Goal: Information Seeking & Learning: Find specific fact

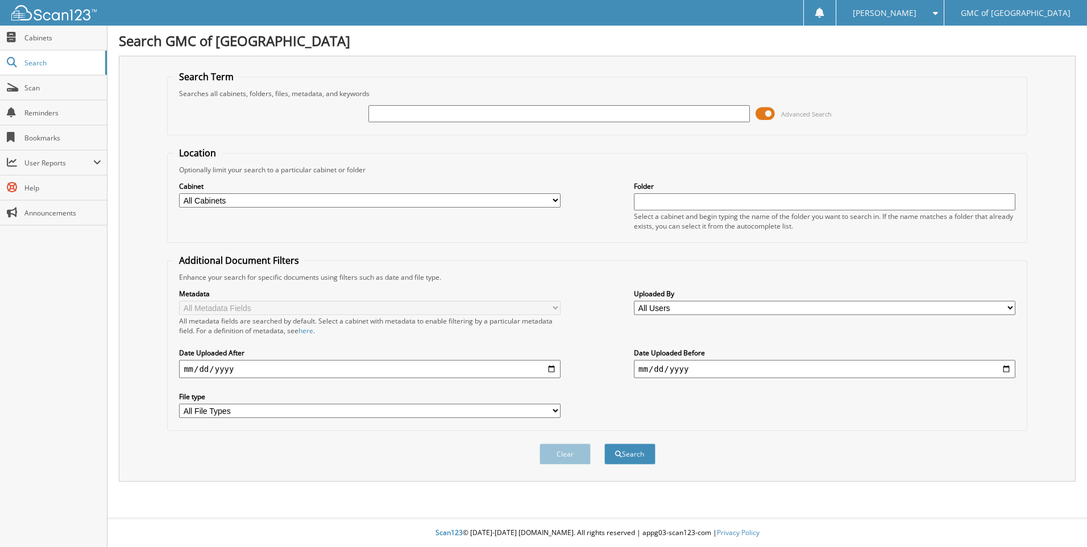
click at [768, 117] on span at bounding box center [765, 113] width 19 height 17
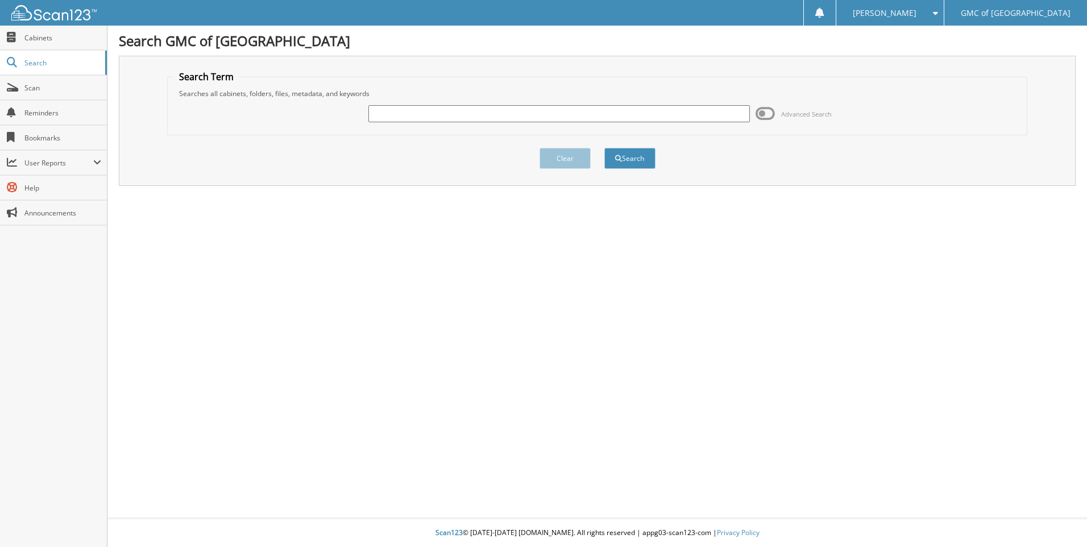
click at [608, 115] on input "text" at bounding box center [560, 113] width 382 height 17
type input "612079"
click at [605, 148] on button "Search" at bounding box center [630, 158] width 51 height 21
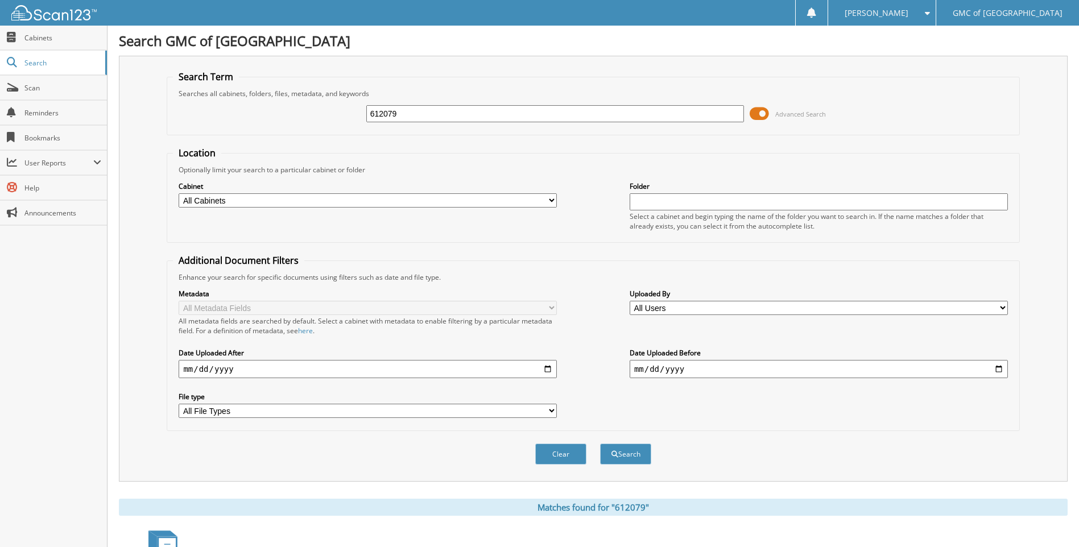
click at [761, 116] on span at bounding box center [759, 113] width 19 height 17
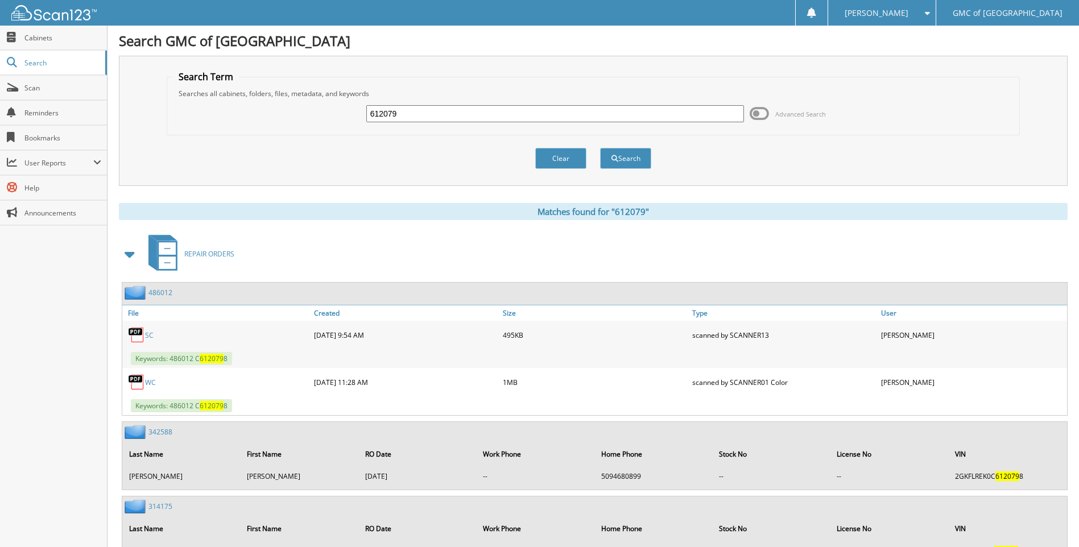
drag, startPoint x: 449, startPoint y: 111, endPoint x: 345, endPoint y: 114, distance: 103.5
click at [345, 114] on div "612079 Advanced Search" at bounding box center [593, 113] width 840 height 31
type input "612049"
click at [600, 148] on button "Search" at bounding box center [625, 158] width 51 height 21
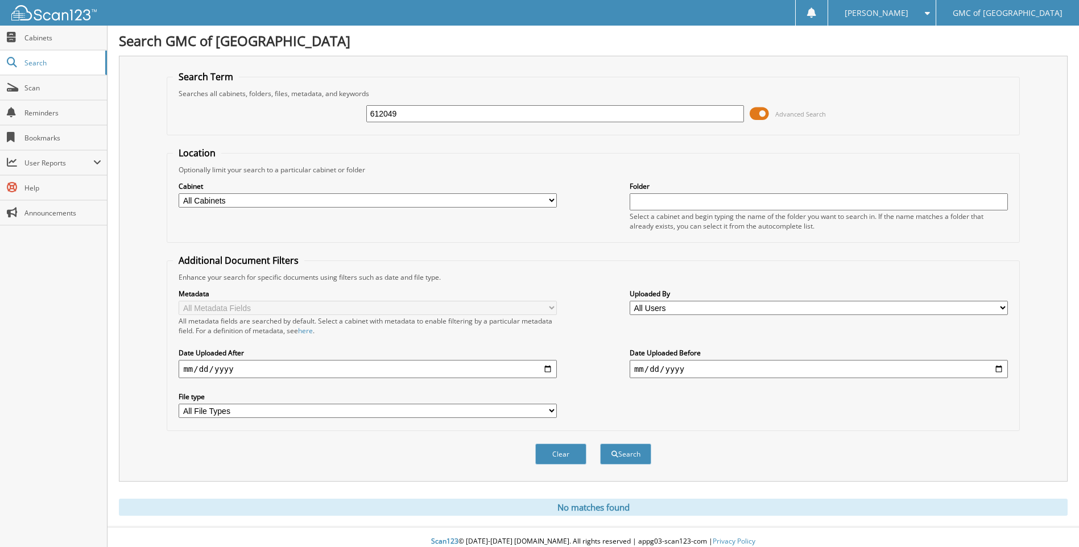
click at [754, 115] on span at bounding box center [759, 113] width 19 height 17
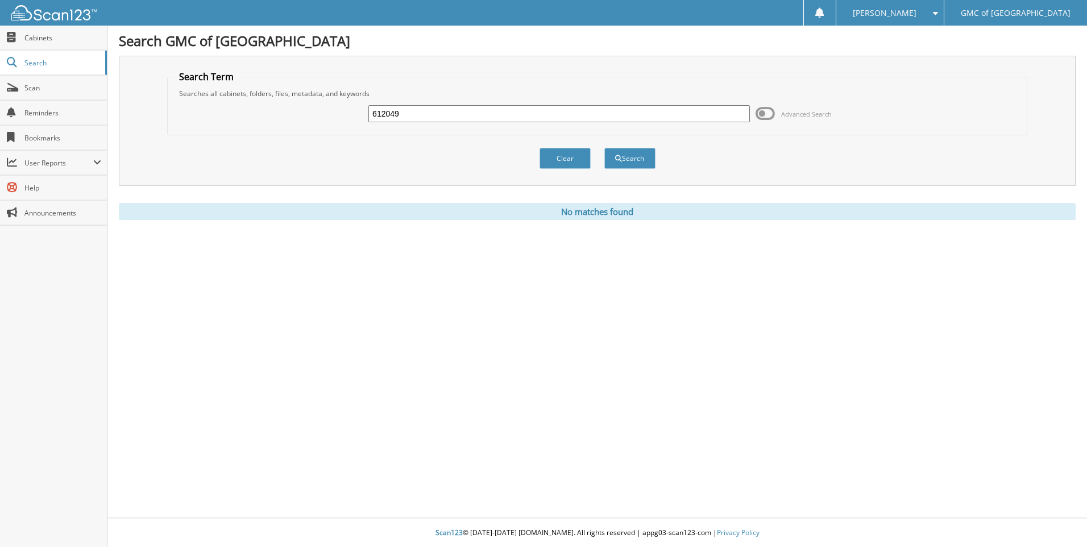
click at [405, 113] on input "612049" at bounding box center [560, 113] width 382 height 17
click at [622, 161] on button "Search" at bounding box center [630, 158] width 51 height 21
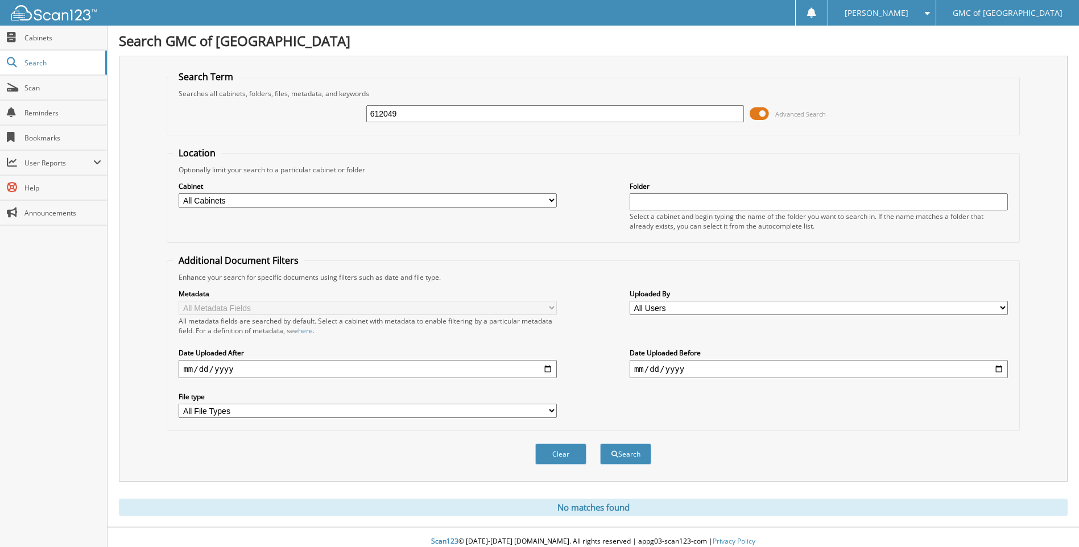
click at [758, 116] on span at bounding box center [759, 113] width 19 height 17
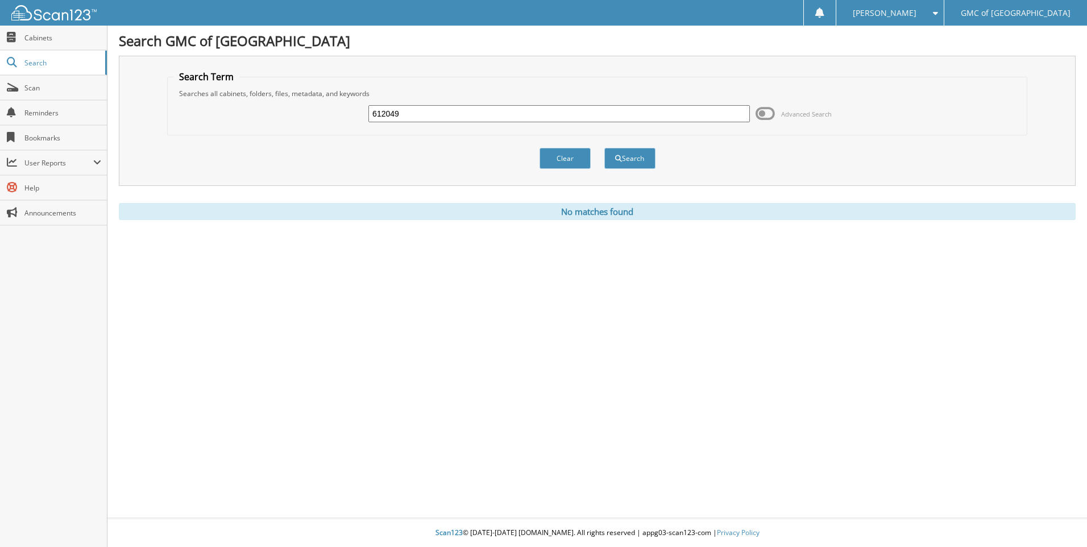
click at [579, 121] on input "612049" at bounding box center [560, 113] width 382 height 17
type input "611898"
click at [605, 148] on button "Search" at bounding box center [630, 158] width 51 height 21
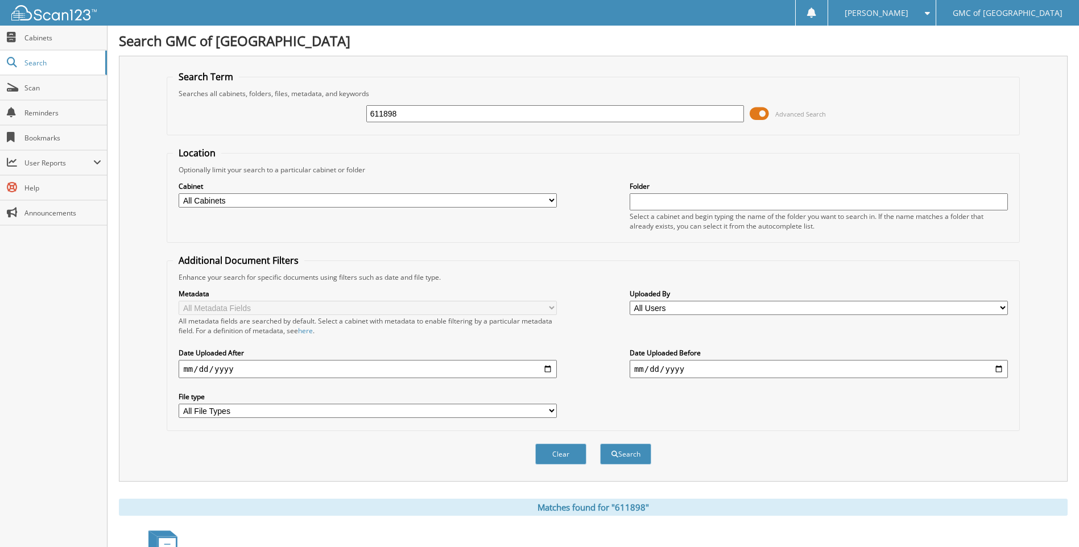
click at [751, 118] on span at bounding box center [759, 113] width 19 height 17
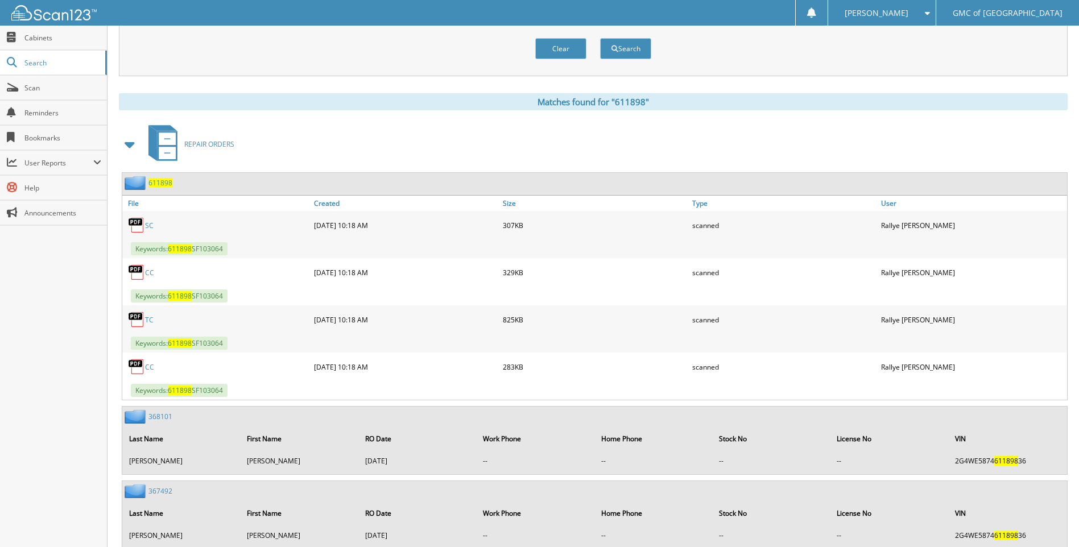
scroll to position [114, 0]
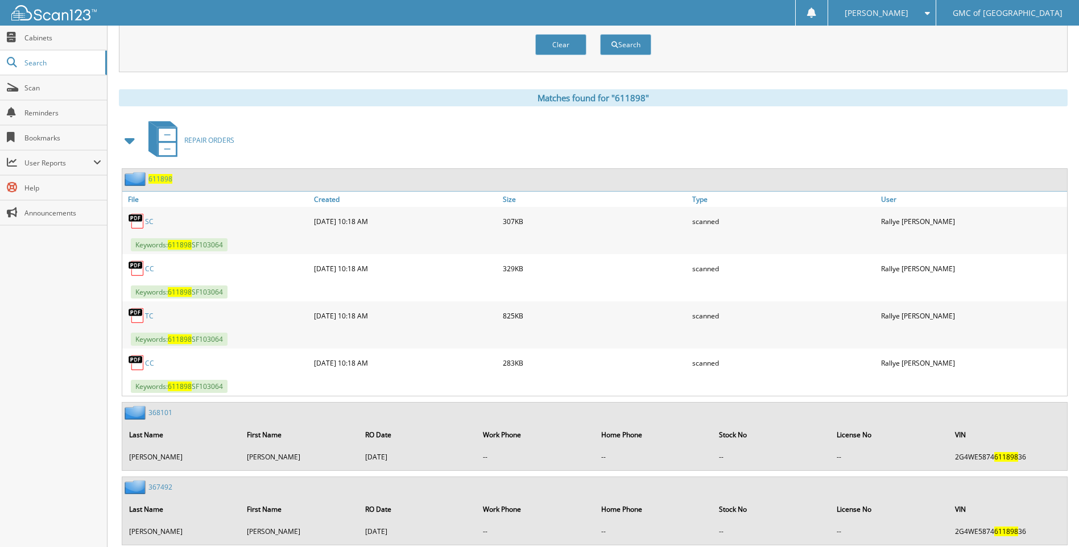
click at [150, 316] on link "TC" at bounding box center [149, 316] width 9 height 10
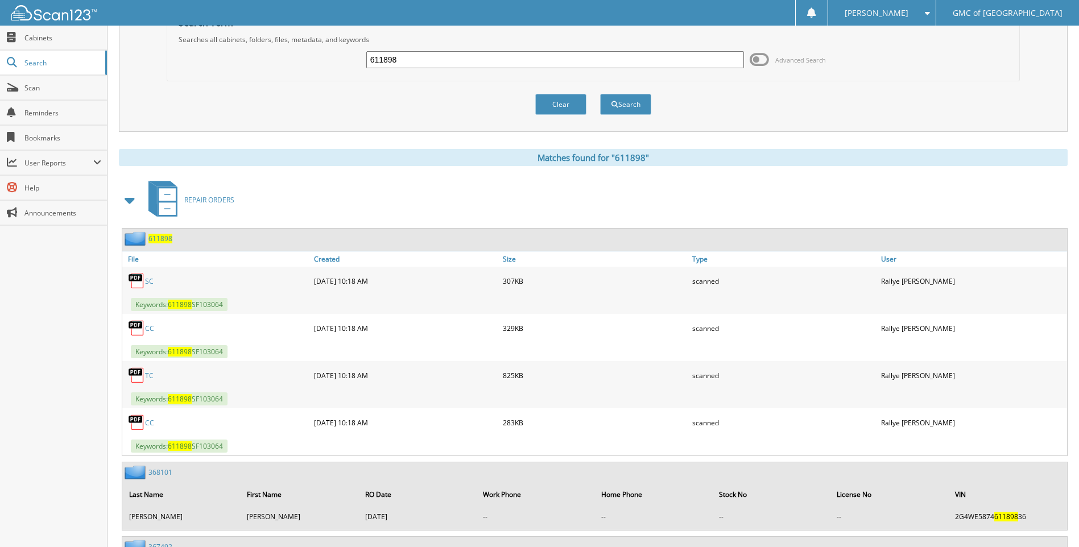
scroll to position [0, 0]
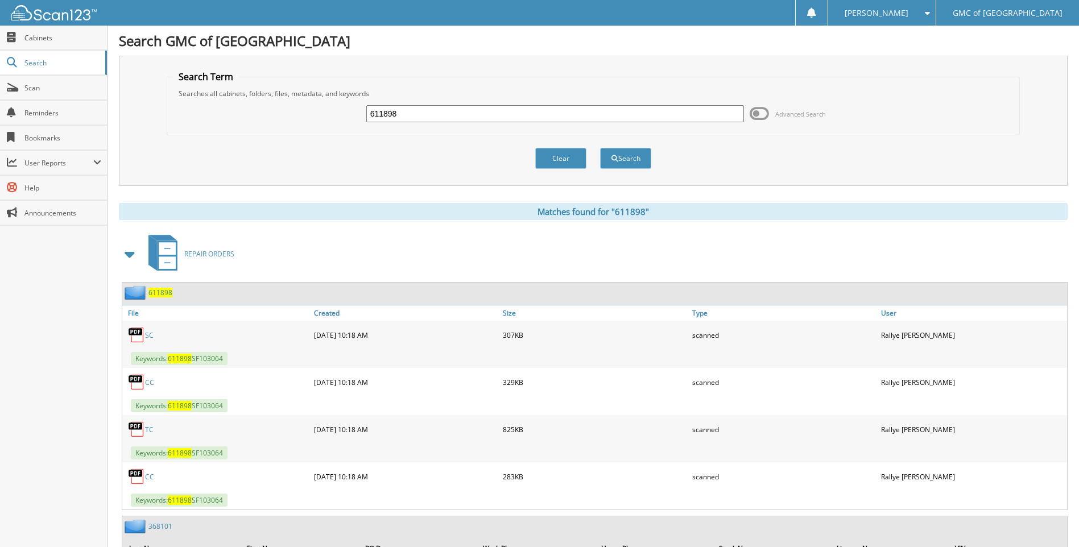
click at [597, 117] on input "611898" at bounding box center [555, 113] width 378 height 17
type input "9"
type input "611907"
click at [600, 148] on button "Search" at bounding box center [625, 158] width 51 height 21
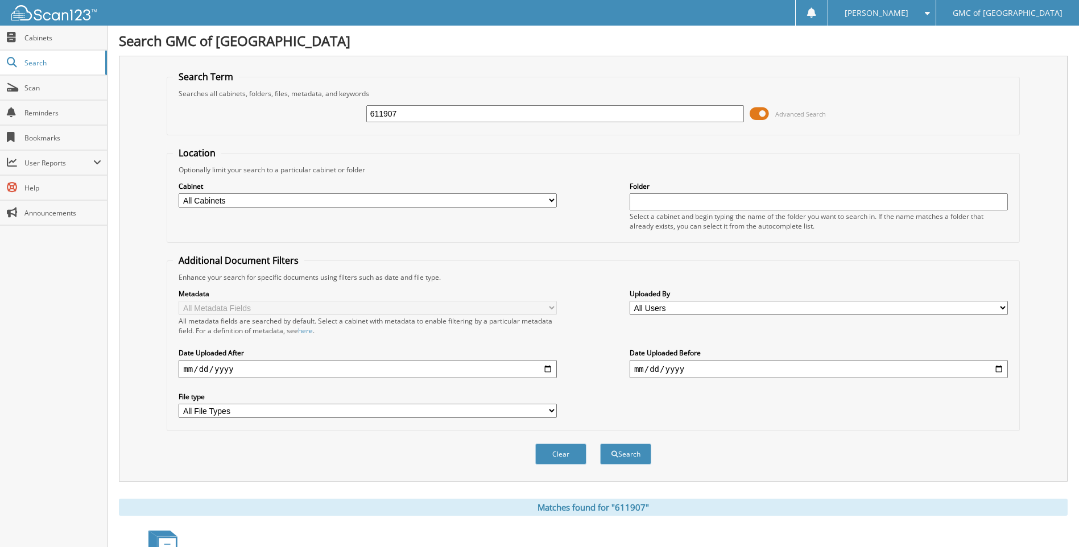
click at [763, 115] on span at bounding box center [759, 113] width 19 height 17
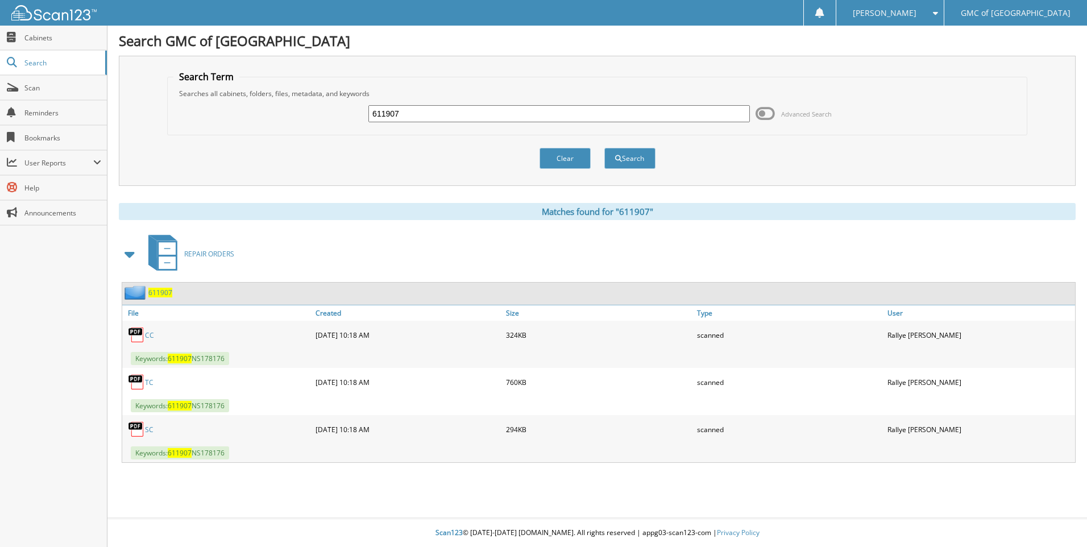
click at [149, 383] on link "TC" at bounding box center [149, 383] width 9 height 10
click at [665, 111] on input "611907" at bounding box center [560, 113] width 382 height 17
type input "611819"
click at [605, 148] on button "Search" at bounding box center [630, 158] width 51 height 21
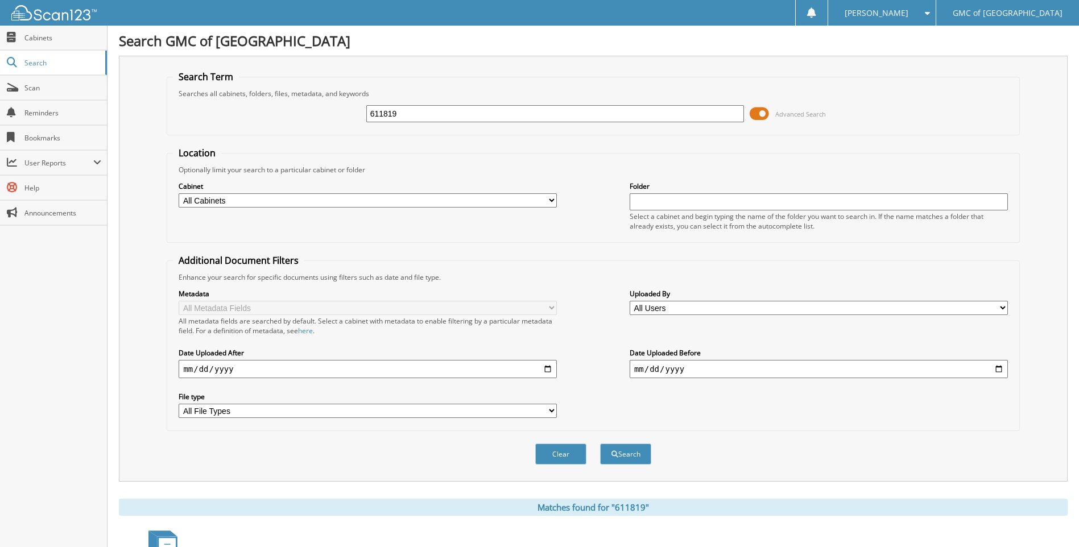
drag, startPoint x: 760, startPoint y: 116, endPoint x: 731, endPoint y: 129, distance: 31.1
click at [760, 116] on span at bounding box center [759, 113] width 19 height 17
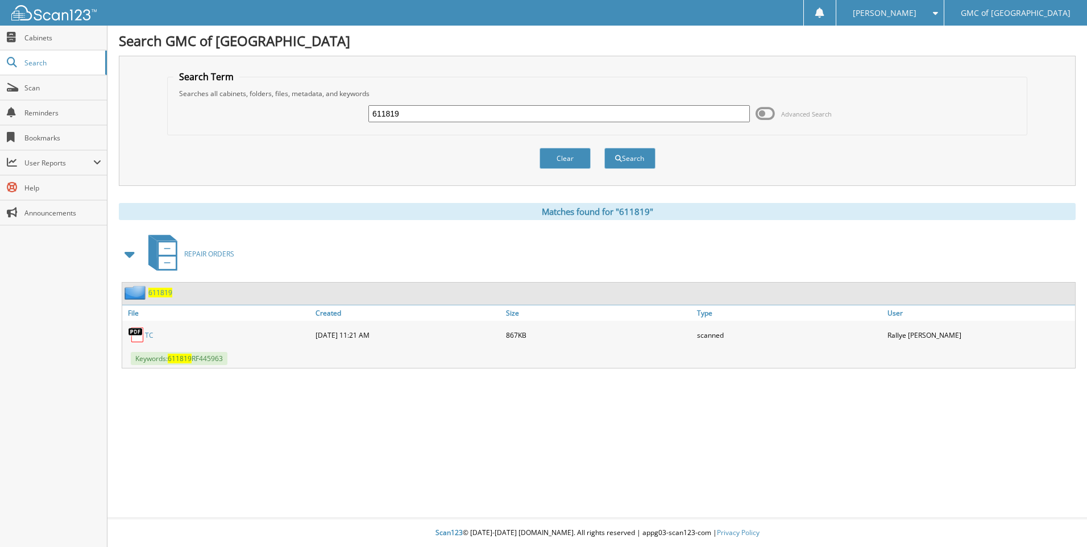
click at [149, 337] on link "TC" at bounding box center [149, 335] width 9 height 10
click at [547, 114] on input "611819" at bounding box center [560, 113] width 382 height 17
click at [671, 110] on input "611819" at bounding box center [560, 113] width 382 height 17
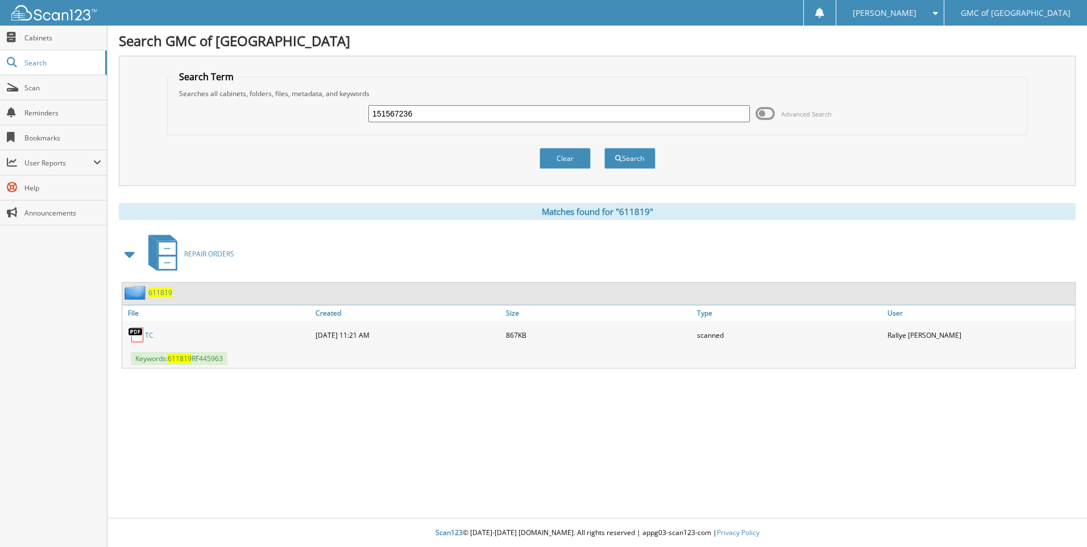
type input "151567236"
click at [605, 148] on button "Search" at bounding box center [630, 158] width 51 height 21
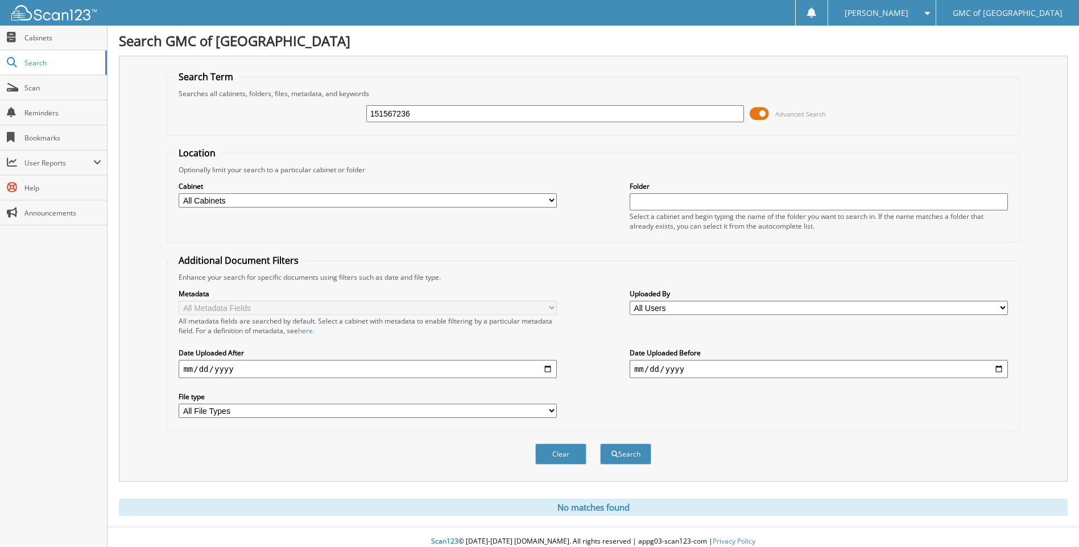
click at [756, 117] on span at bounding box center [759, 113] width 19 height 17
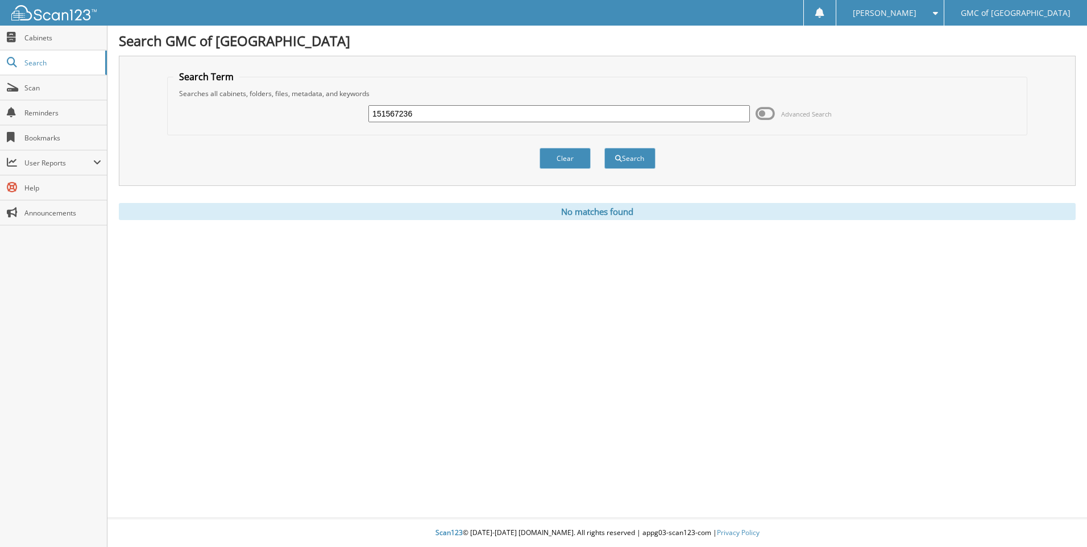
click at [624, 122] on input "151567236" at bounding box center [560, 113] width 382 height 17
type input "611756"
click at [605, 148] on button "Search" at bounding box center [630, 158] width 51 height 21
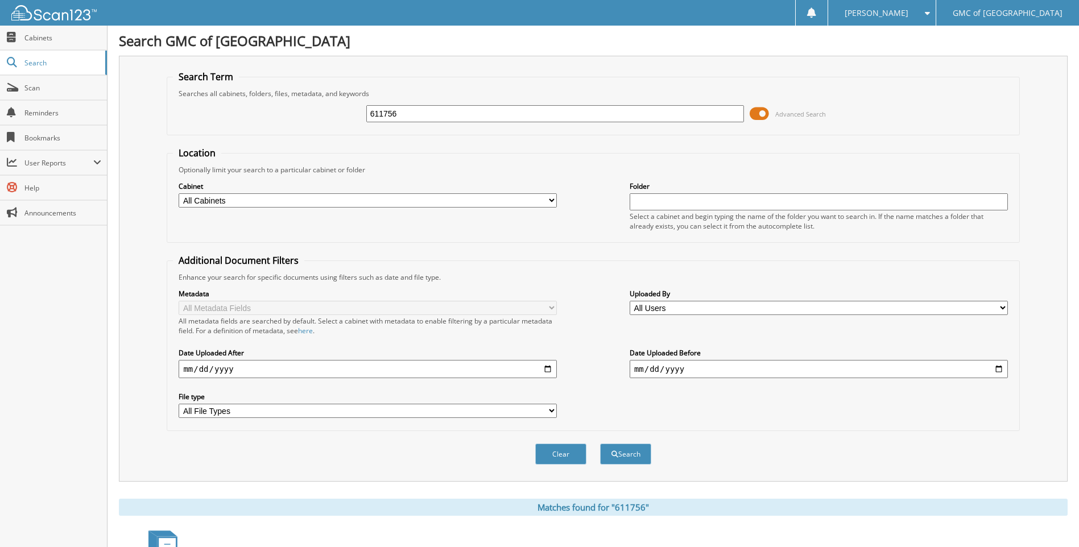
click at [761, 108] on span at bounding box center [759, 113] width 19 height 17
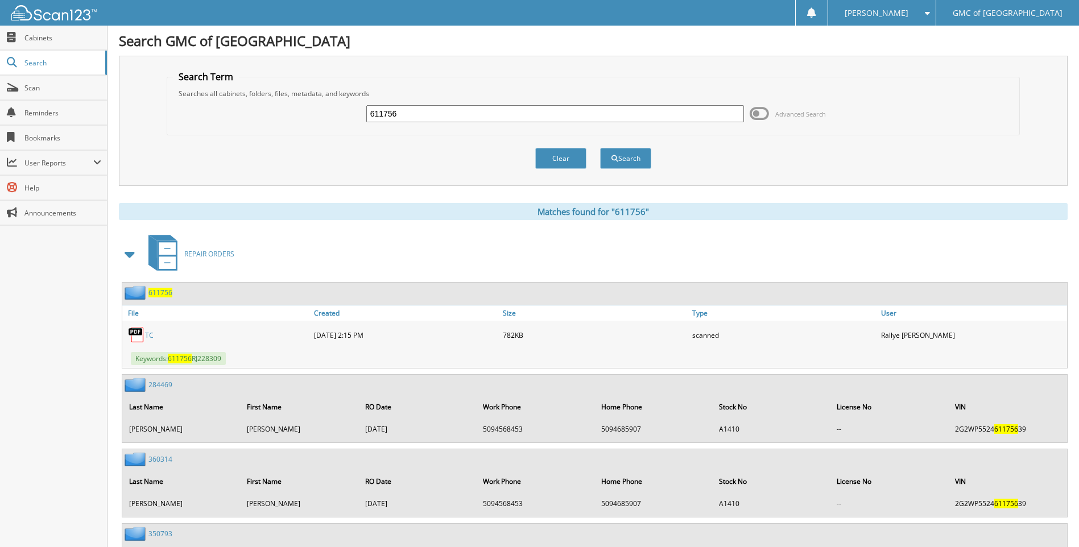
click at [152, 334] on link "TC" at bounding box center [149, 335] width 9 height 10
click at [611, 114] on input "611756" at bounding box center [555, 113] width 378 height 17
type input "611752"
click at [600, 148] on button "Search" at bounding box center [625, 158] width 51 height 21
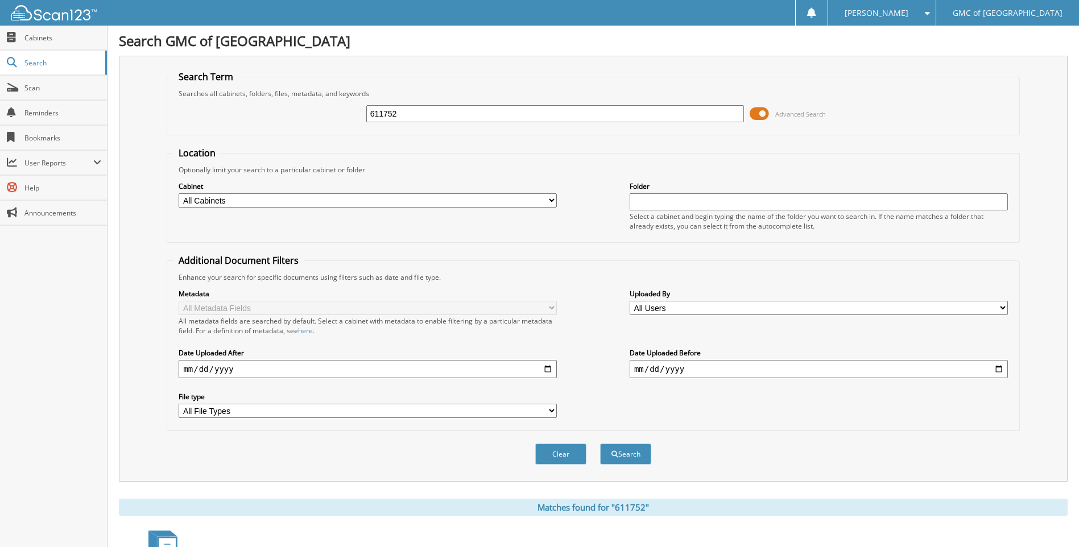
click at [757, 114] on span at bounding box center [759, 113] width 19 height 17
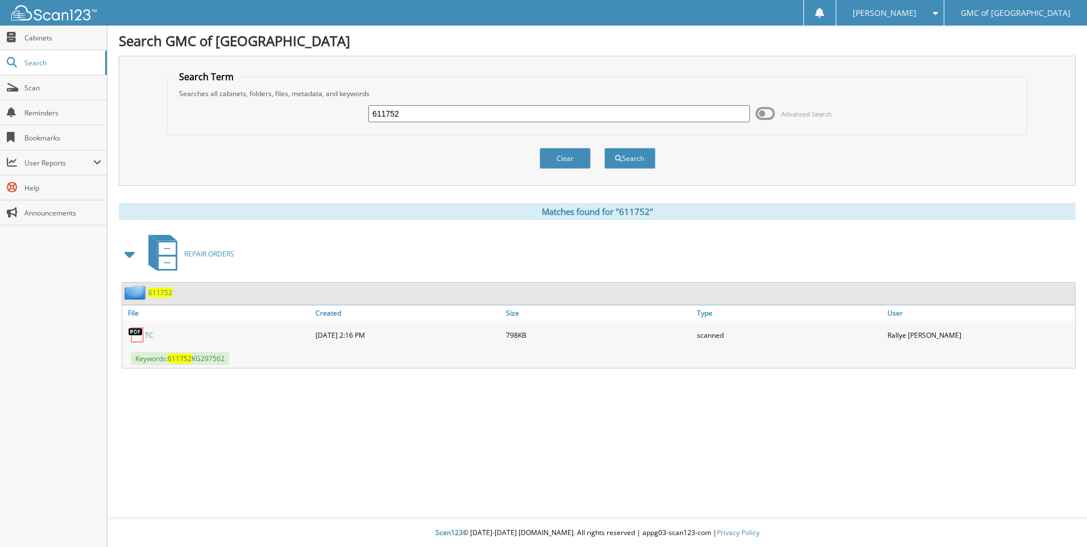
click at [154, 334] on div "TC" at bounding box center [217, 335] width 191 height 23
click at [154, 337] on div "TC" at bounding box center [217, 335] width 191 height 23
click at [151, 333] on link "TC" at bounding box center [149, 335] width 9 height 10
click at [596, 117] on input "611752" at bounding box center [560, 113] width 382 height 17
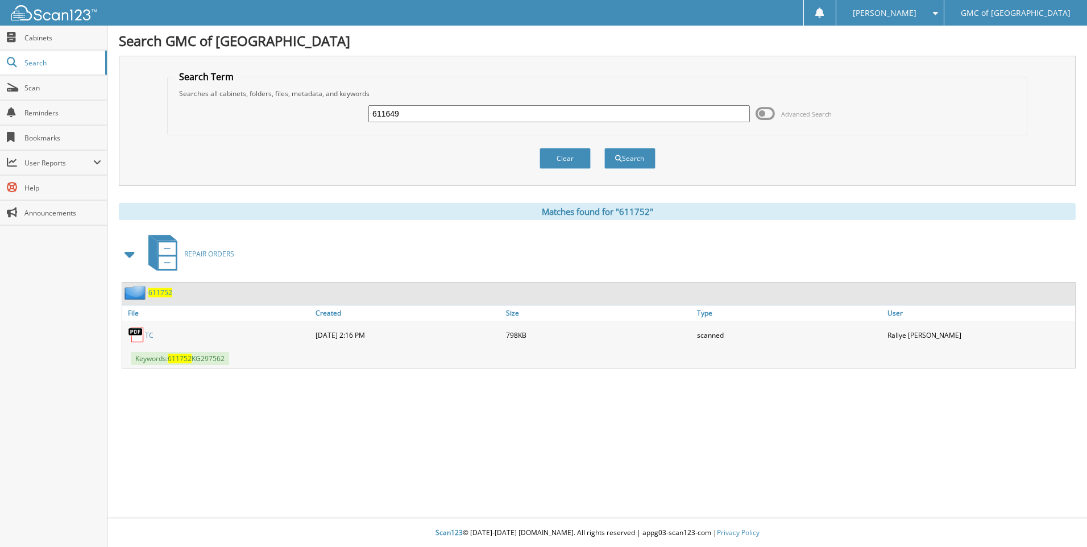
type input "611649"
click at [605, 148] on button "Search" at bounding box center [630, 158] width 51 height 21
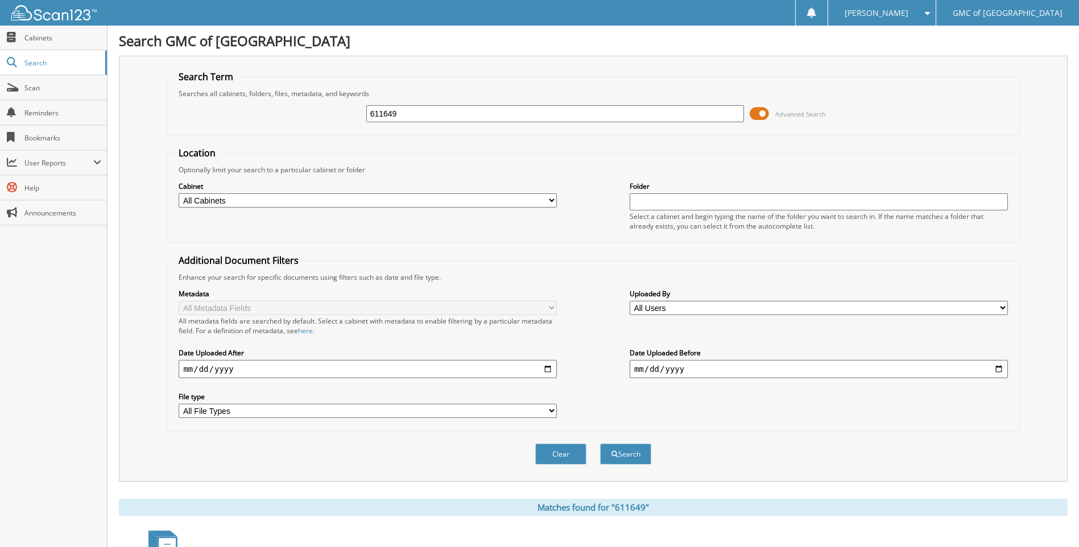
click at [763, 112] on span at bounding box center [759, 113] width 19 height 17
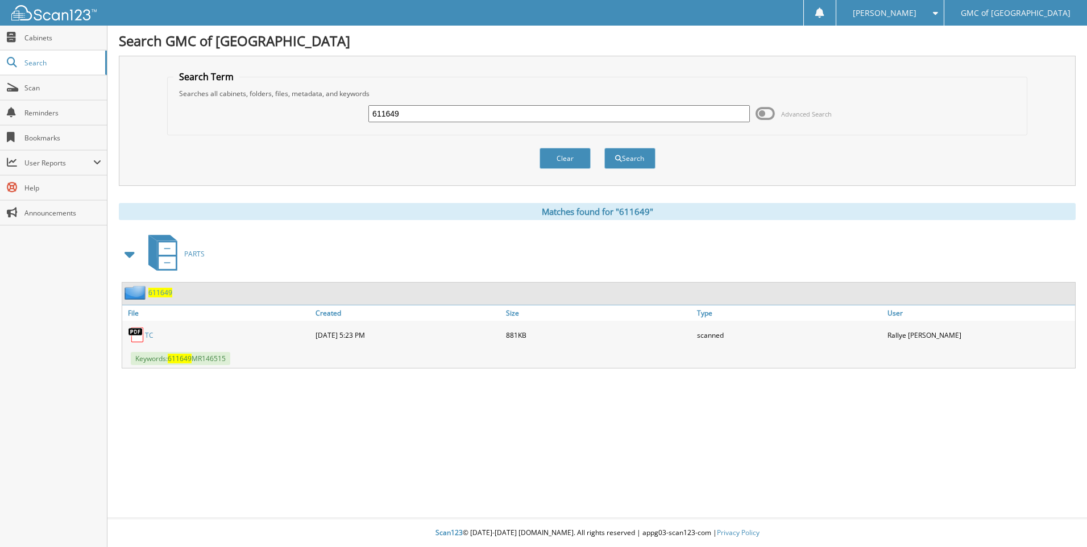
click at [151, 332] on link "TC" at bounding box center [149, 335] width 9 height 10
click at [643, 114] on input "611649" at bounding box center [560, 113] width 382 height 17
type input "611551"
click at [605, 148] on button "Search" at bounding box center [630, 158] width 51 height 21
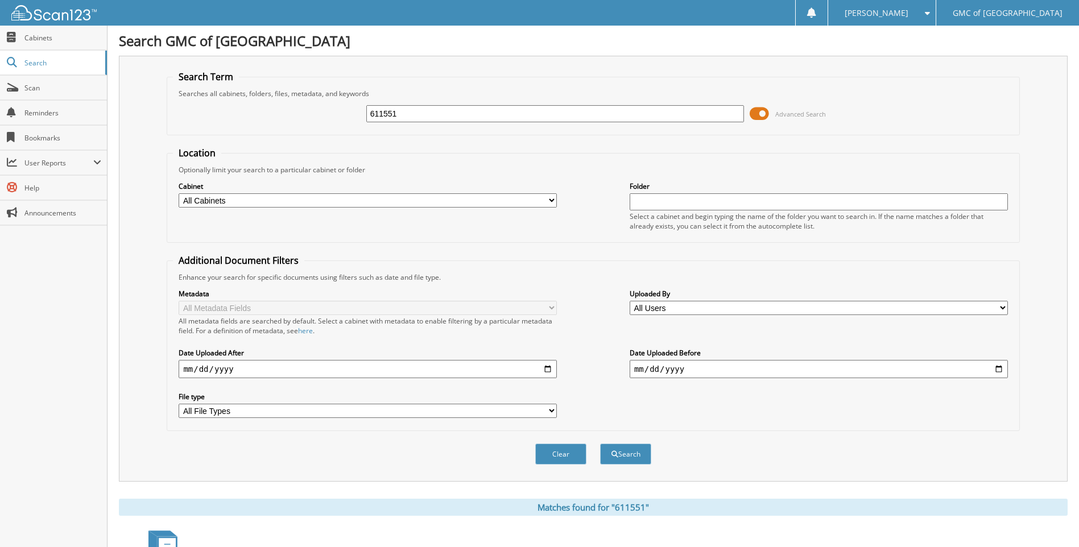
click at [754, 109] on span at bounding box center [759, 113] width 19 height 17
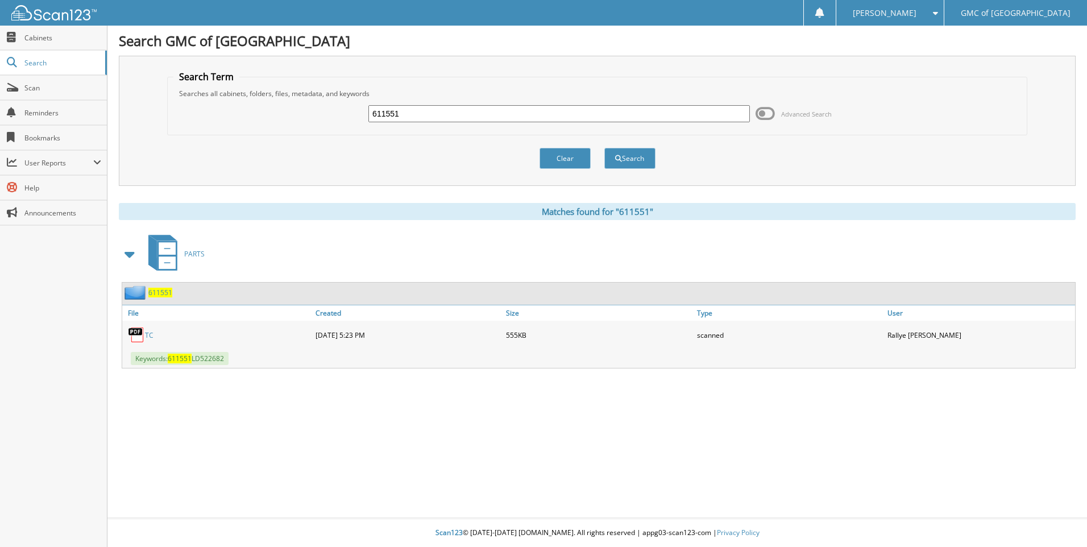
click at [148, 335] on link "TC" at bounding box center [149, 335] width 9 height 10
click at [490, 109] on input "611551" at bounding box center [560, 113] width 382 height 17
click at [492, 110] on input "611551" at bounding box center [560, 113] width 382 height 17
type input "611687"
click at [605, 148] on button "Search" at bounding box center [630, 158] width 51 height 21
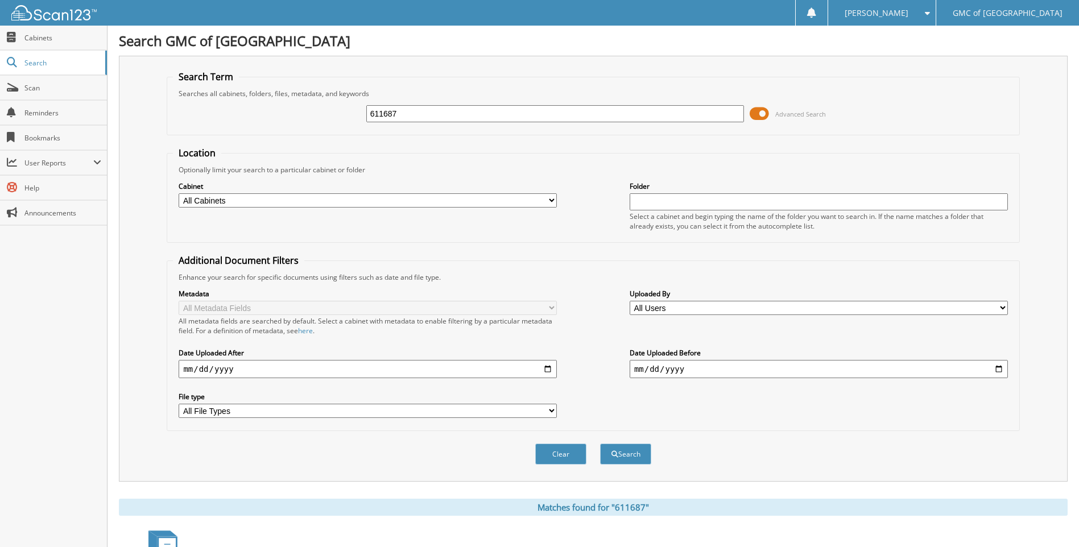
click at [765, 114] on span at bounding box center [759, 113] width 19 height 17
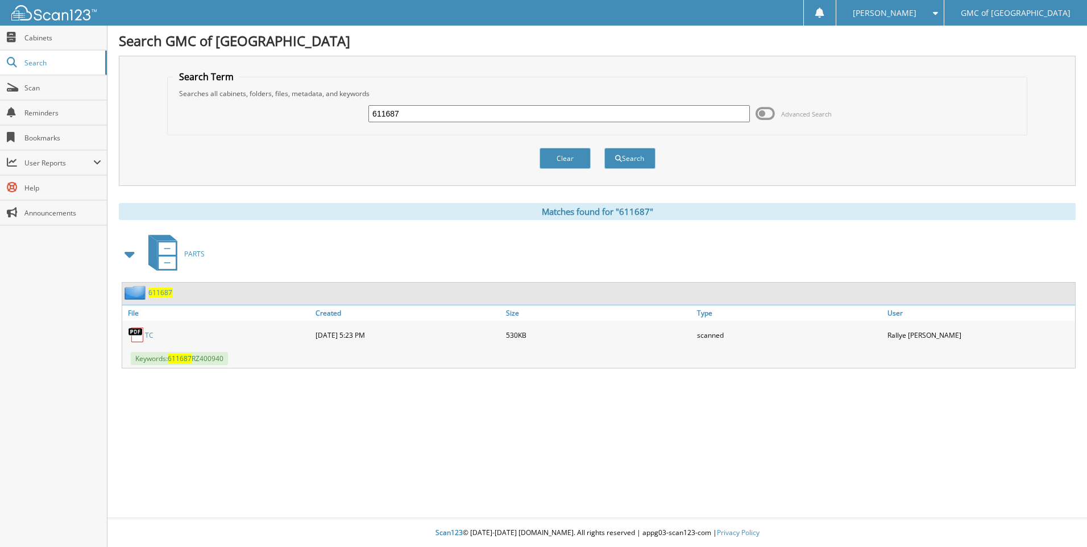
click at [147, 332] on link "TC" at bounding box center [149, 335] width 9 height 10
click at [634, 127] on div "611687 Advanced Search" at bounding box center [597, 113] width 848 height 31
click at [632, 119] on input "611687" at bounding box center [560, 113] width 382 height 17
type input "611254"
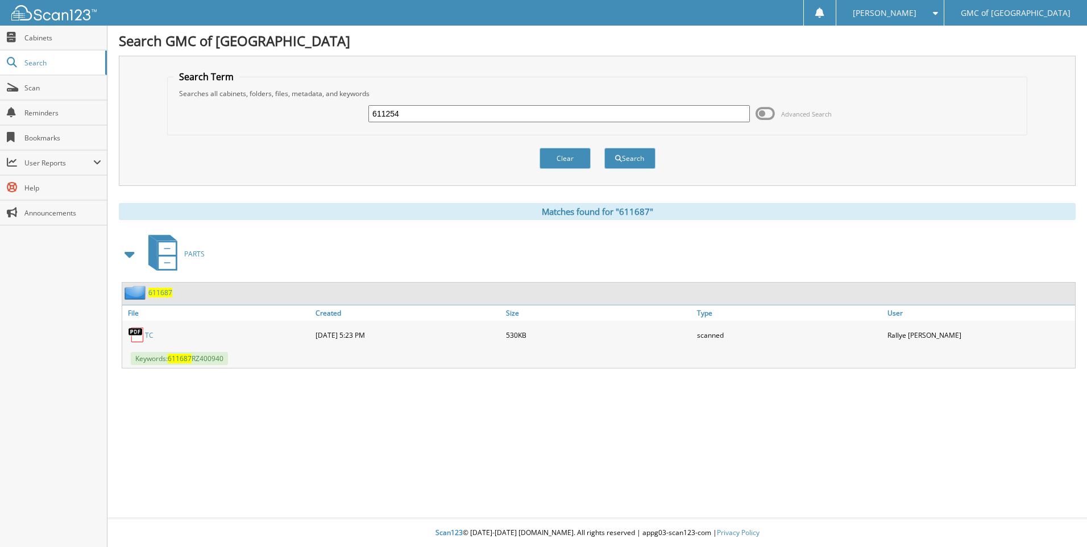
click at [605, 148] on button "Search" at bounding box center [630, 158] width 51 height 21
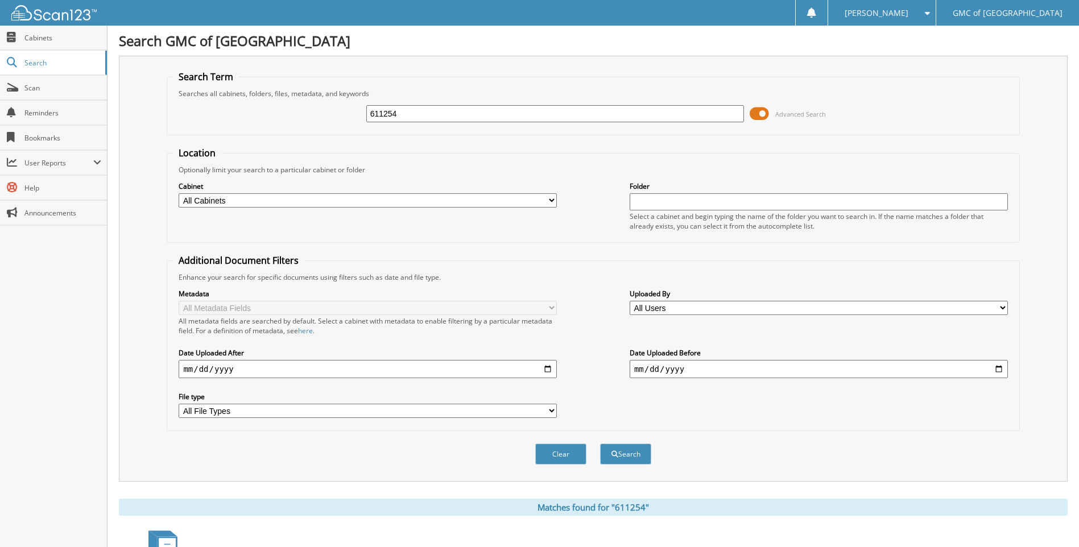
click at [768, 113] on span at bounding box center [759, 113] width 19 height 17
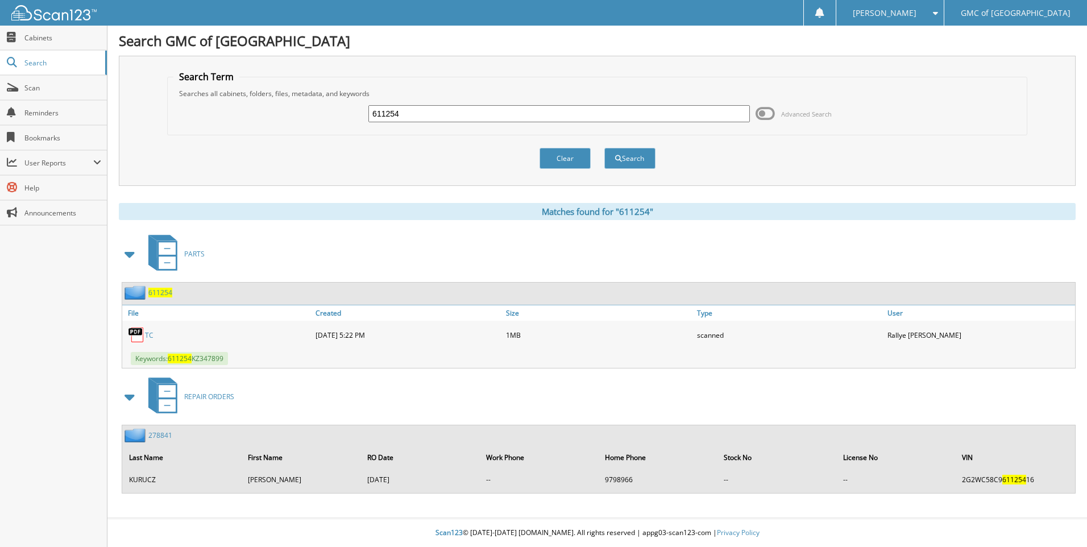
click at [148, 334] on link "TC" at bounding box center [149, 335] width 9 height 10
click at [446, 122] on input "611254" at bounding box center [560, 113] width 382 height 17
click at [450, 113] on input "611254" at bounding box center [560, 113] width 382 height 17
type input "611526"
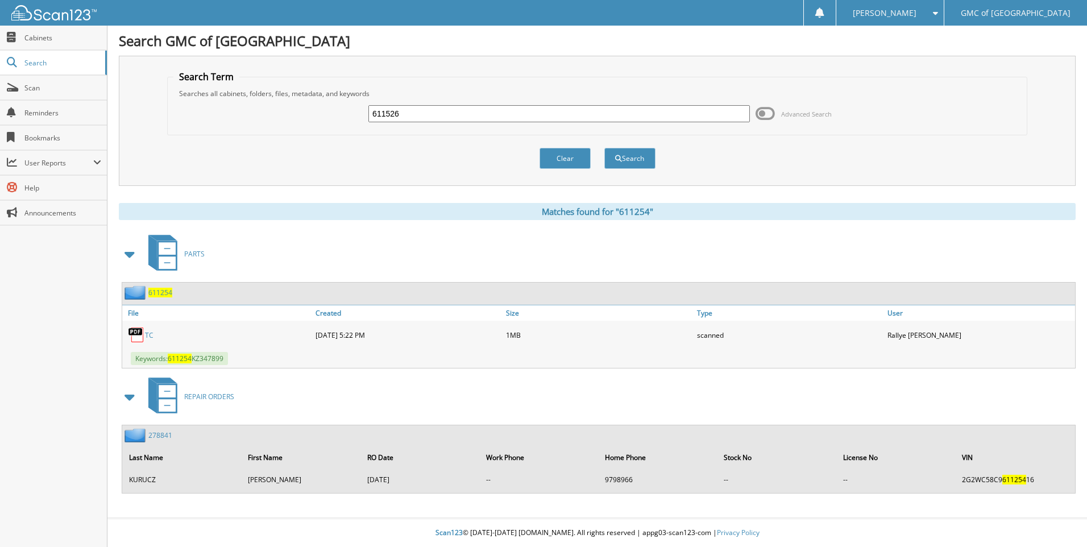
click at [605, 148] on button "Search" at bounding box center [630, 158] width 51 height 21
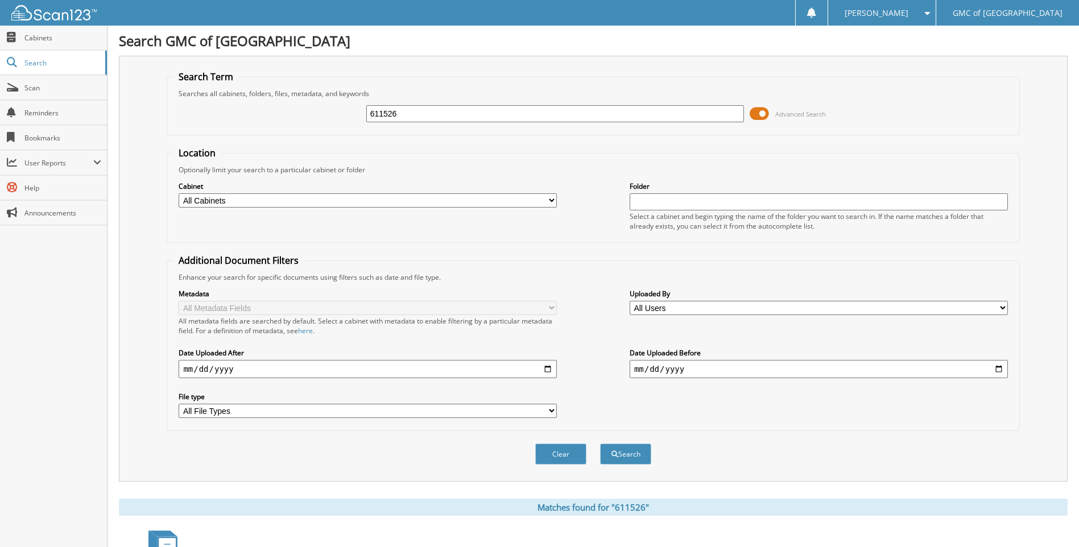
click at [756, 117] on span at bounding box center [759, 113] width 19 height 17
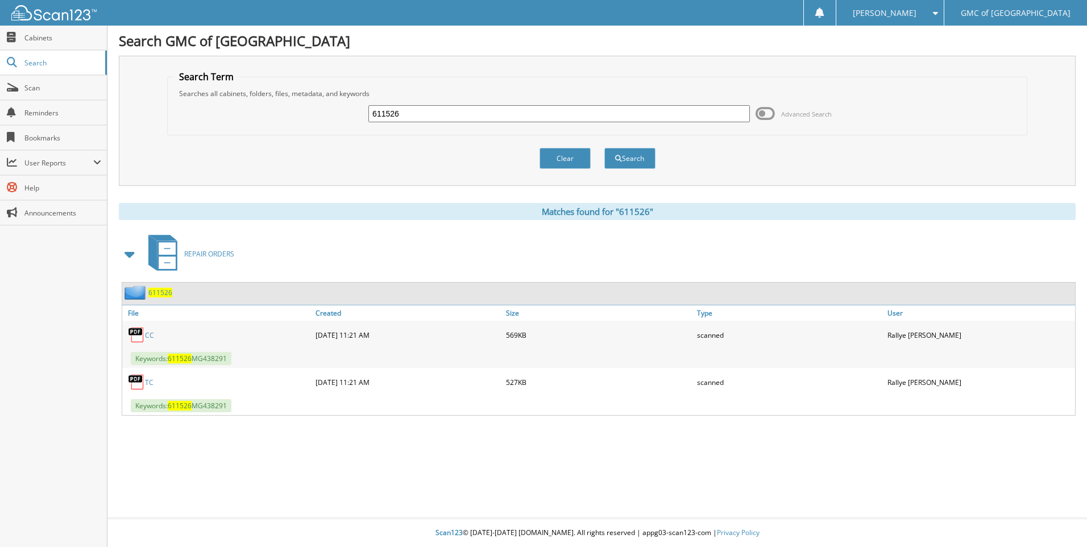
click at [147, 380] on link "TC" at bounding box center [149, 383] width 9 height 10
click at [411, 114] on input "611526" at bounding box center [560, 113] width 382 height 17
type input "610804"
click at [605, 148] on button "Search" at bounding box center [630, 158] width 51 height 21
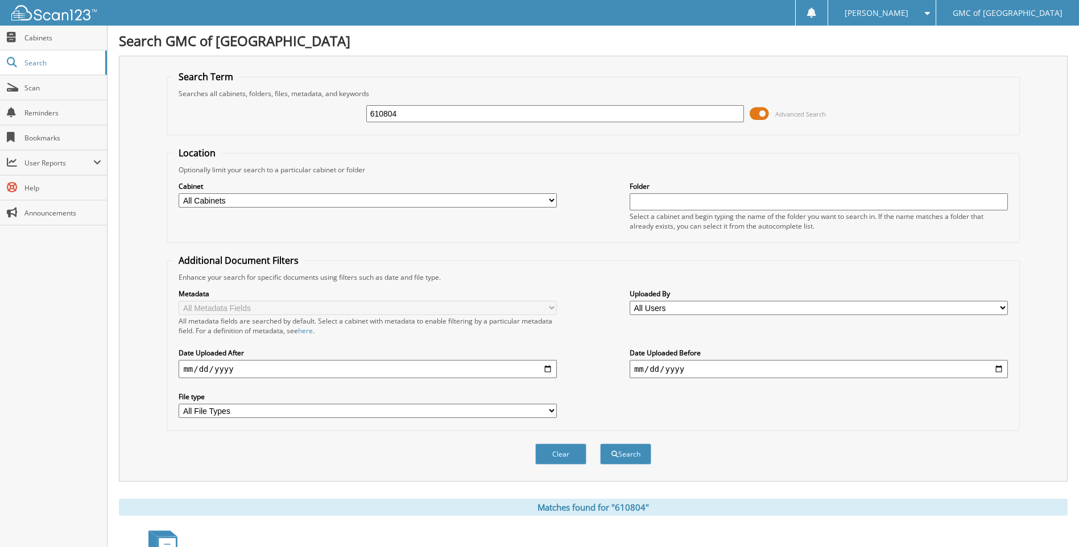
click at [764, 111] on span at bounding box center [759, 113] width 19 height 17
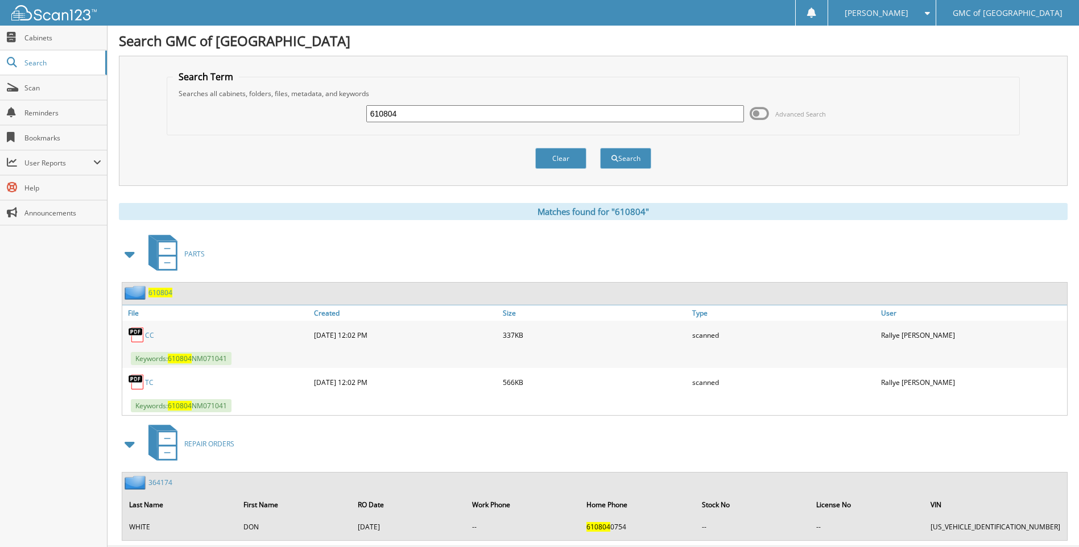
click at [148, 383] on link "TC" at bounding box center [149, 383] width 9 height 10
click at [454, 219] on div "Matches found for "610804"" at bounding box center [593, 211] width 949 height 17
click at [149, 383] on link "TC" at bounding box center [149, 383] width 9 height 10
click at [512, 110] on input "610804" at bounding box center [555, 113] width 378 height 17
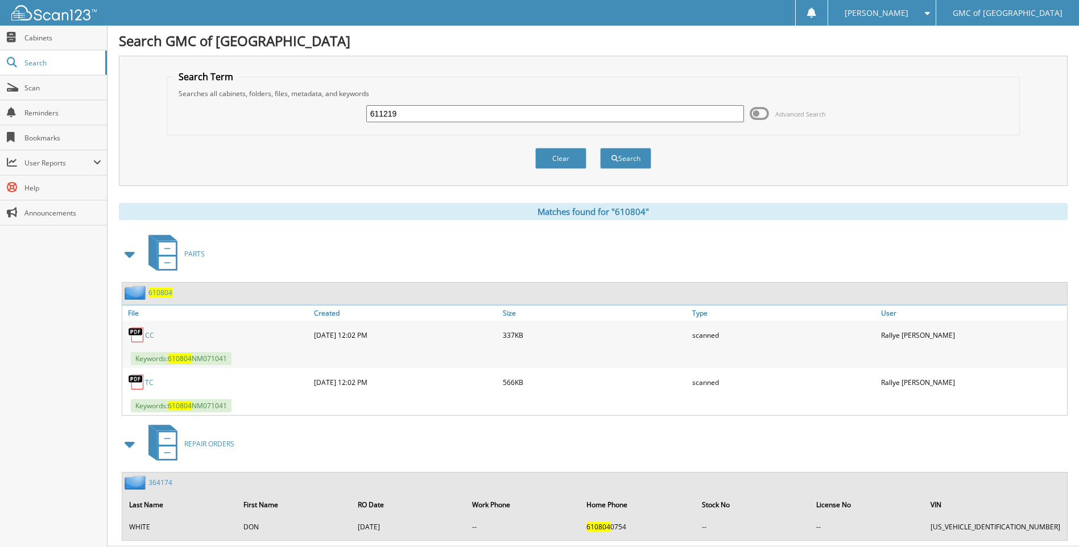
type input "611219"
click at [600, 148] on button "Search" at bounding box center [625, 158] width 51 height 21
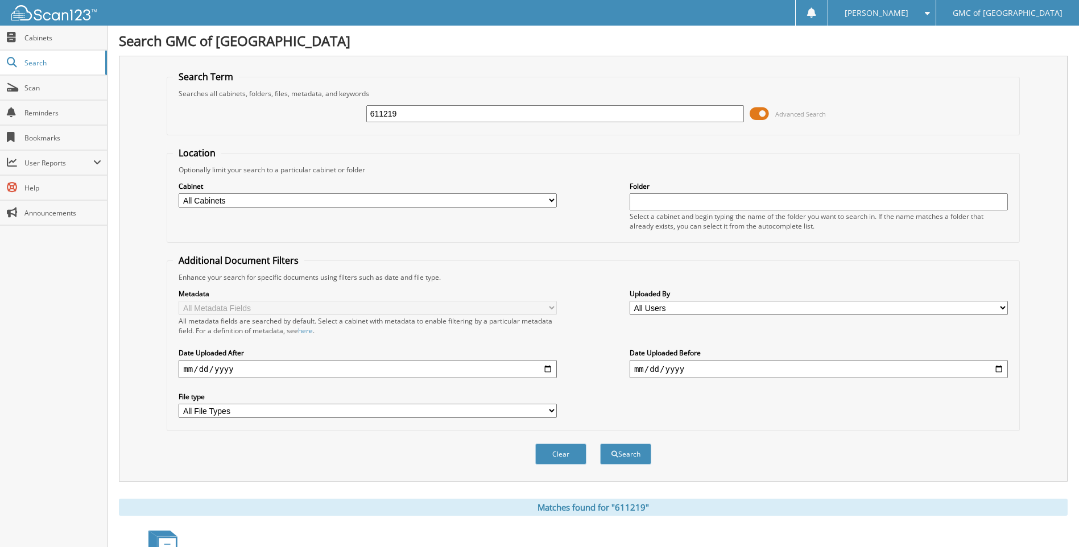
click at [761, 114] on span at bounding box center [759, 113] width 19 height 17
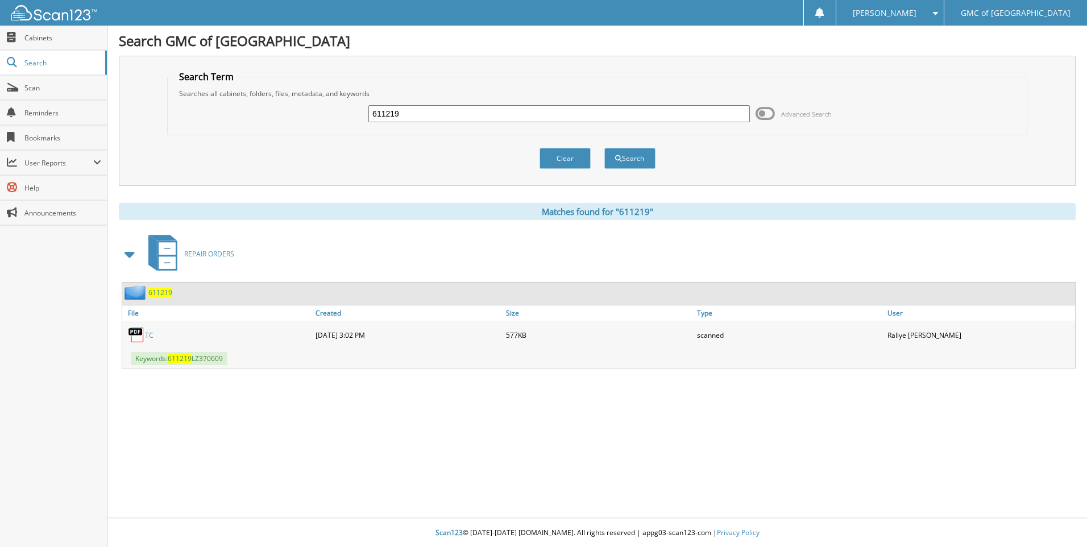
click at [151, 336] on link "TC" at bounding box center [149, 335] width 9 height 10
click at [626, 125] on div "611219 Advanced Search" at bounding box center [597, 113] width 848 height 31
click at [626, 124] on div "611219 Advanced Search" at bounding box center [597, 113] width 848 height 31
click at [449, 109] on input "611219" at bounding box center [560, 113] width 382 height 17
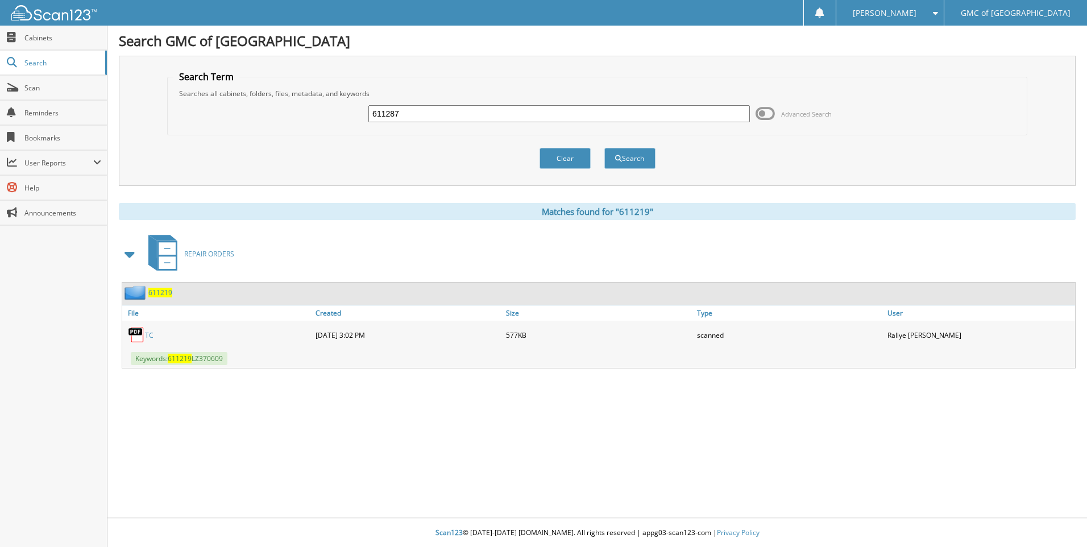
type input "611287"
click at [605, 148] on button "Search" at bounding box center [630, 158] width 51 height 21
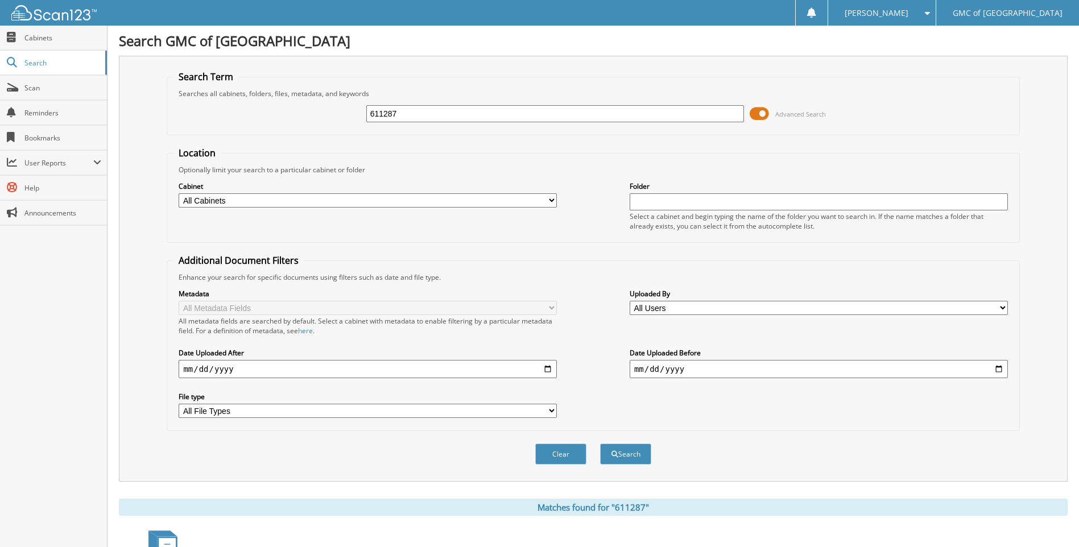
click at [765, 111] on span at bounding box center [759, 113] width 19 height 17
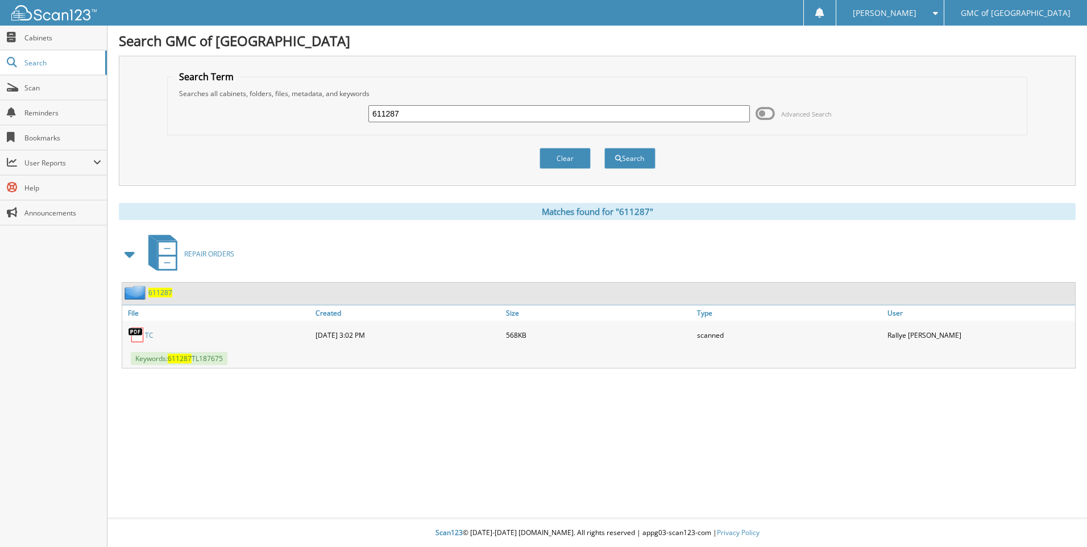
click at [144, 333] on img at bounding box center [136, 334] width 17 height 17
click at [149, 334] on link "TC" at bounding box center [149, 335] width 9 height 10
click at [454, 110] on input "611287" at bounding box center [560, 113] width 382 height 17
type input "611228"
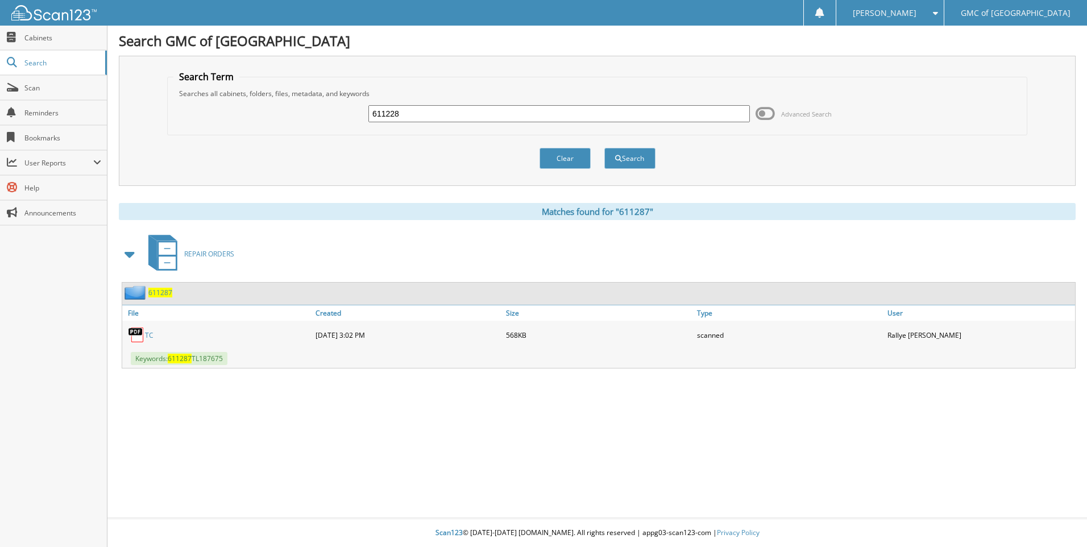
click at [605, 148] on button "Search" at bounding box center [630, 158] width 51 height 21
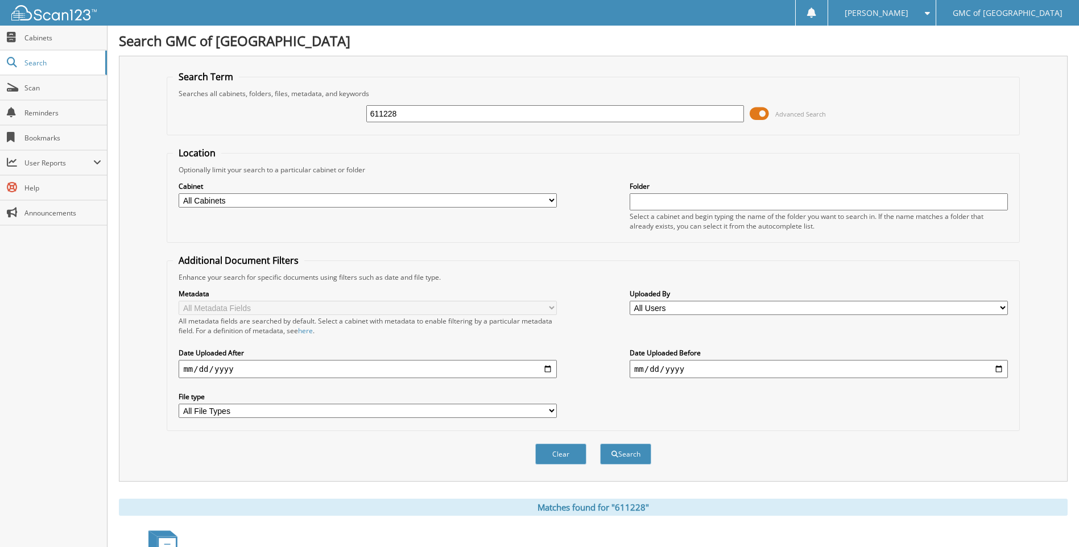
click at [765, 113] on span at bounding box center [759, 113] width 19 height 17
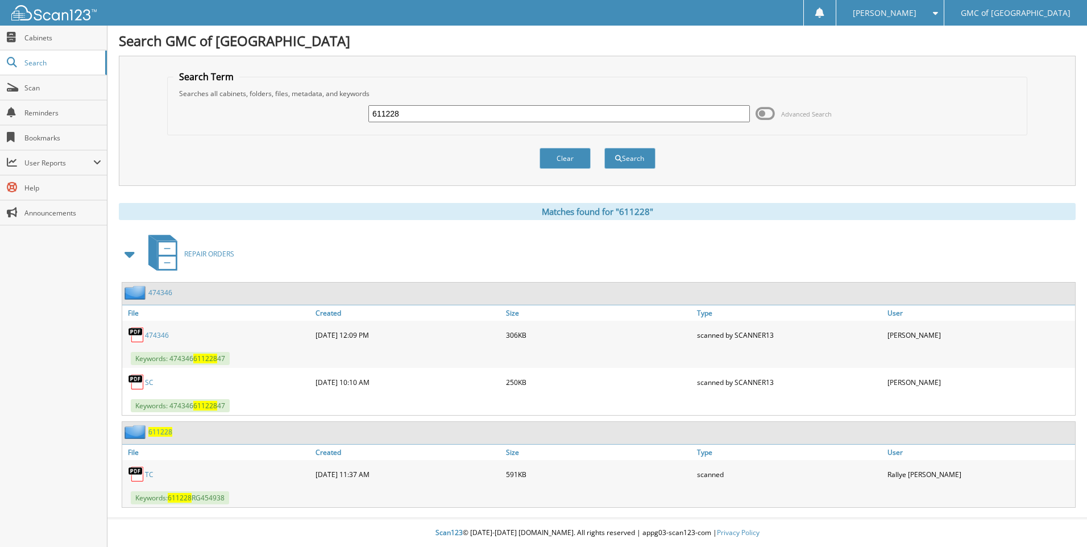
click at [148, 471] on link "TC" at bounding box center [149, 475] width 9 height 10
drag, startPoint x: 472, startPoint y: 98, endPoint x: 471, endPoint y: 107, distance: 8.5
click at [472, 98] on div "611228 Advanced Search" at bounding box center [597, 113] width 848 height 31
click at [462, 127] on div "611228 Advanced Search" at bounding box center [597, 113] width 848 height 31
click at [459, 126] on div "611228 Advanced Search" at bounding box center [597, 113] width 848 height 31
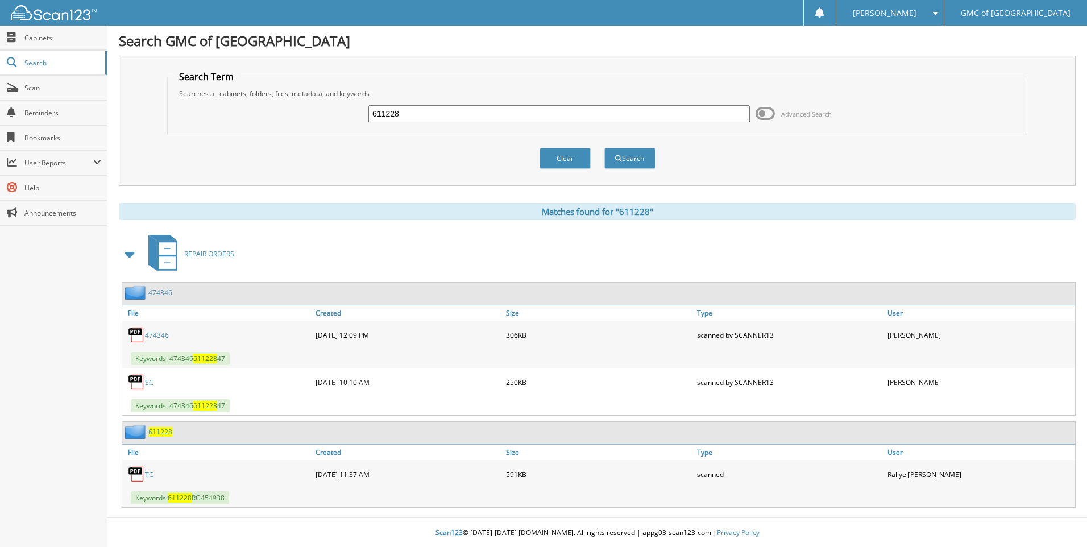
click at [456, 118] on input "611228" at bounding box center [560, 113] width 382 height 17
type input "610590"
click at [605, 148] on button "Search" at bounding box center [630, 158] width 51 height 21
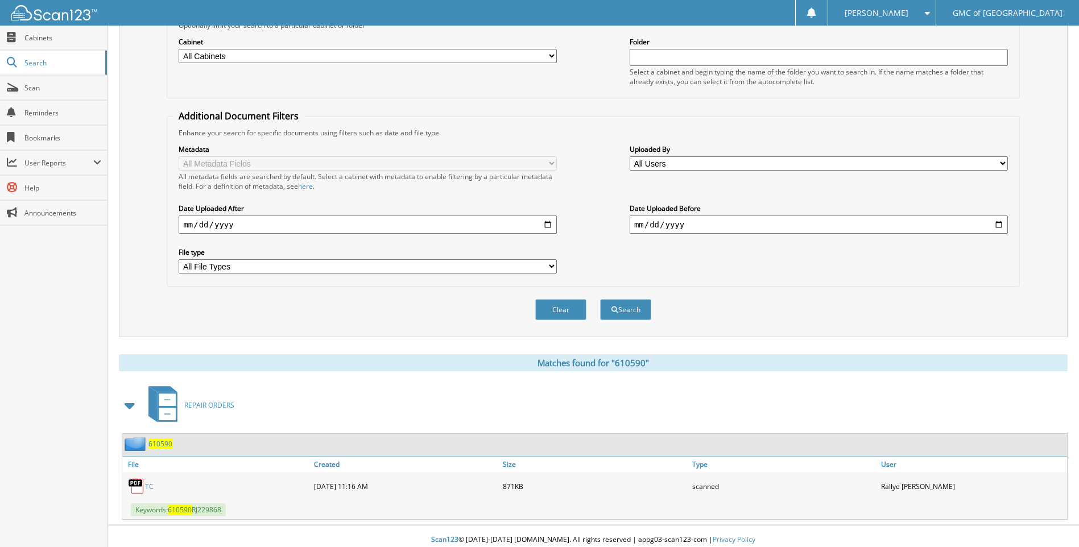
scroll to position [152, 0]
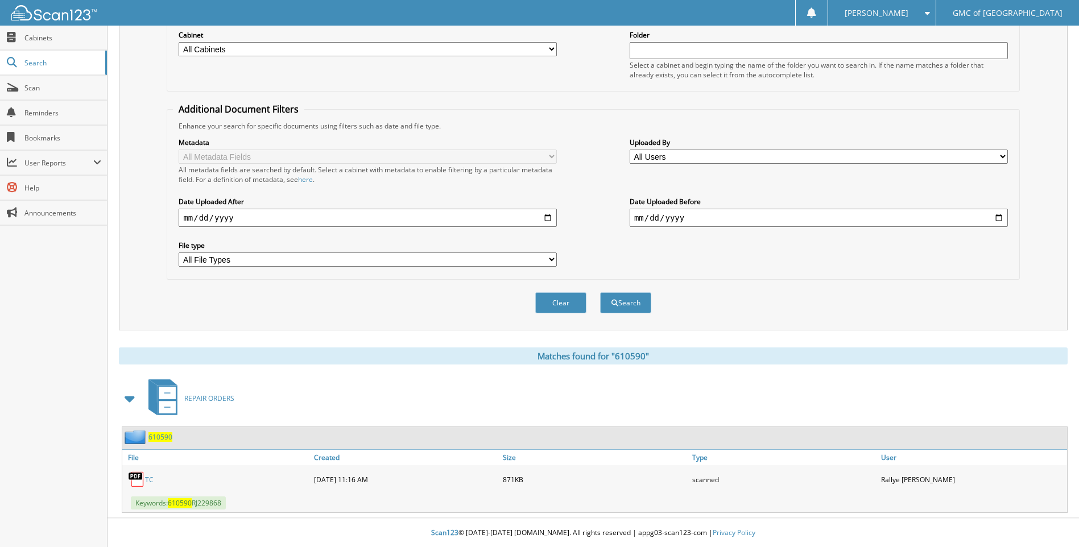
click at [149, 479] on link "TC" at bounding box center [149, 480] width 9 height 10
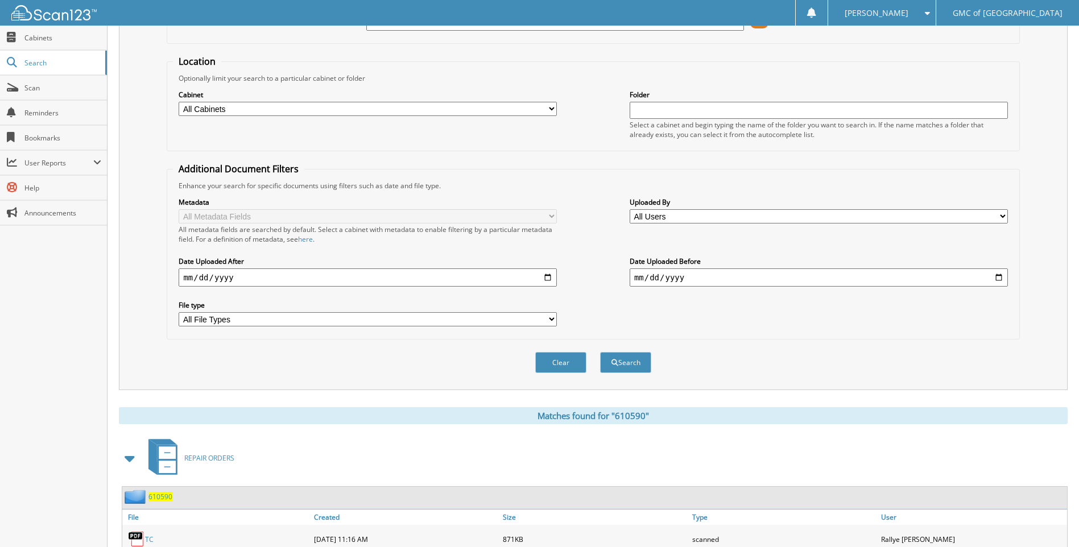
scroll to position [0, 0]
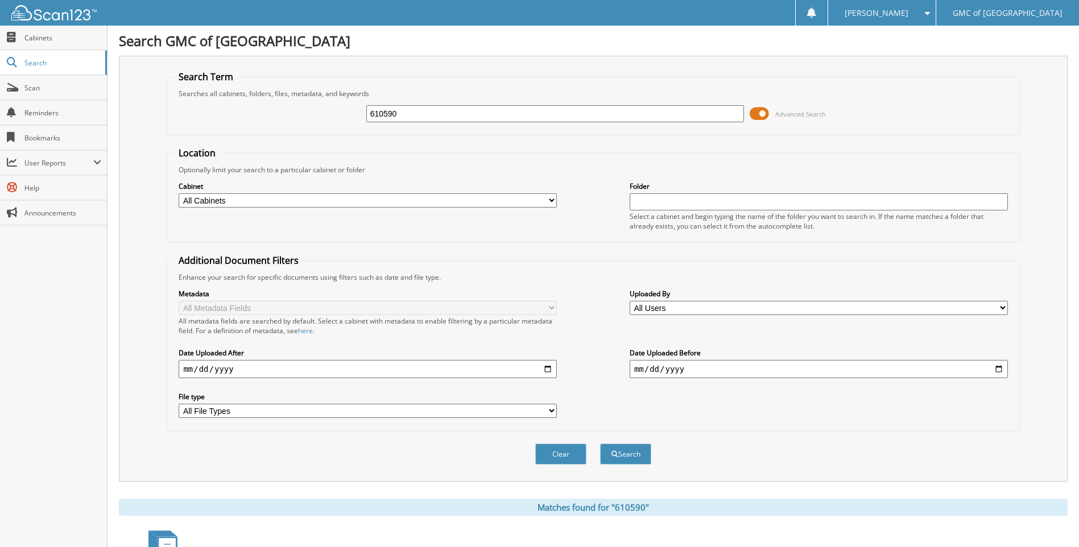
click at [447, 122] on input "610590" at bounding box center [555, 113] width 378 height 17
type input "610322"
click at [600, 444] on button "Search" at bounding box center [625, 454] width 51 height 21
click at [449, 114] on input "610322" at bounding box center [555, 113] width 378 height 17
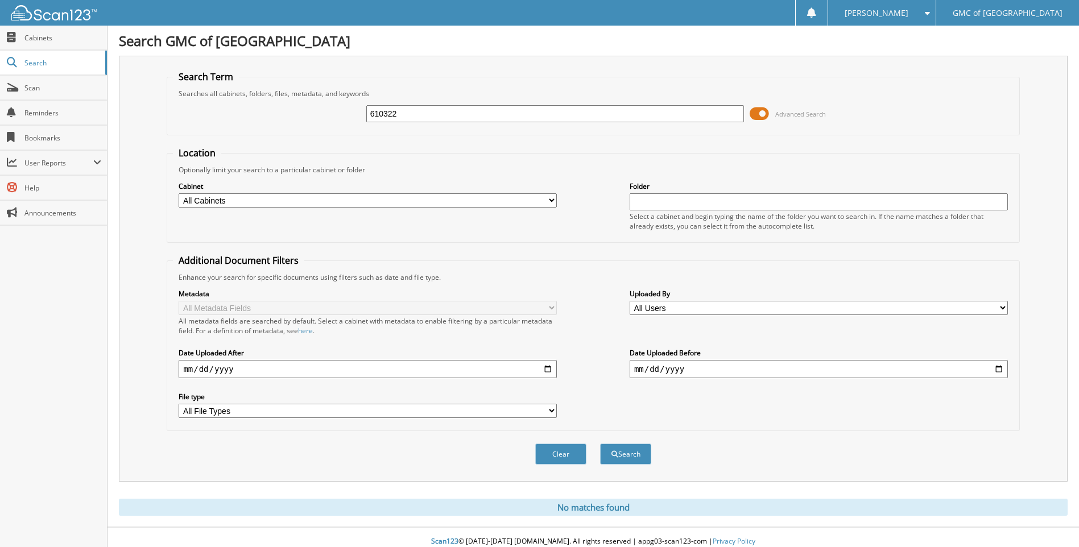
click at [449, 114] on input "610322" at bounding box center [555, 113] width 378 height 17
click at [549, 449] on button "Clear" at bounding box center [560, 454] width 51 height 21
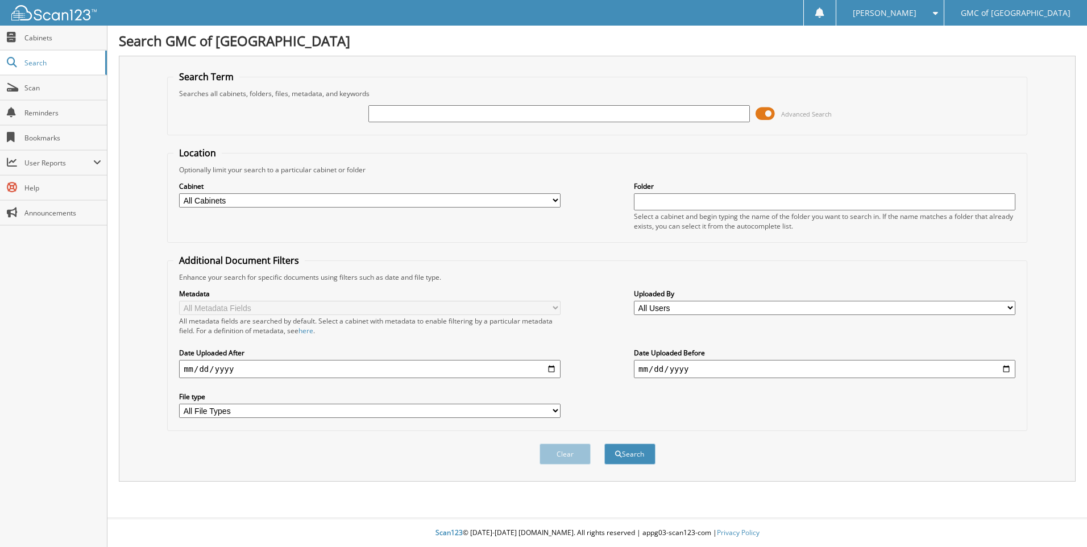
click at [421, 122] on input "text" at bounding box center [560, 113] width 382 height 17
type input "611254"
click at [605, 444] on button "Search" at bounding box center [630, 454] width 51 height 21
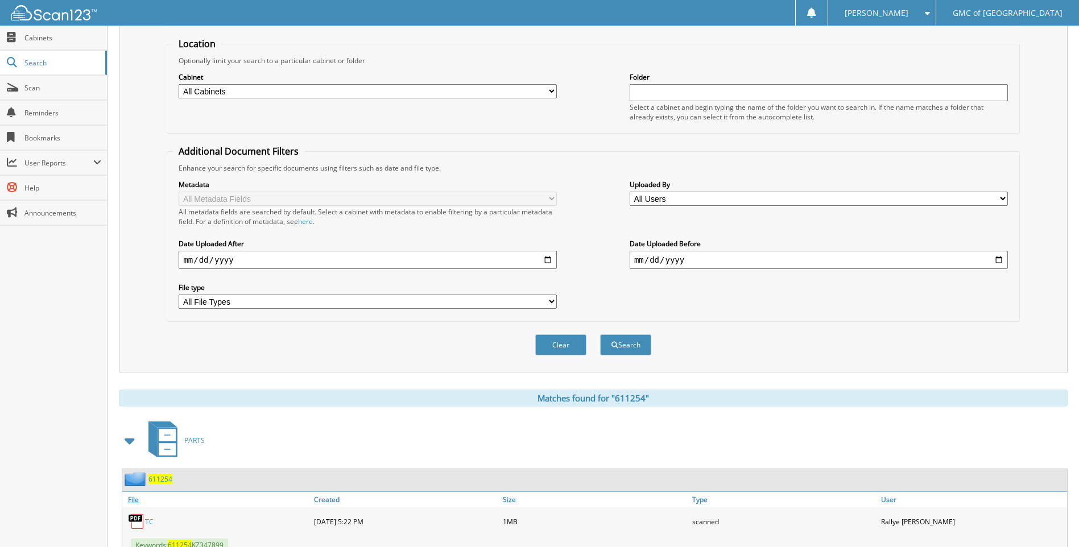
scroll to position [171, 0]
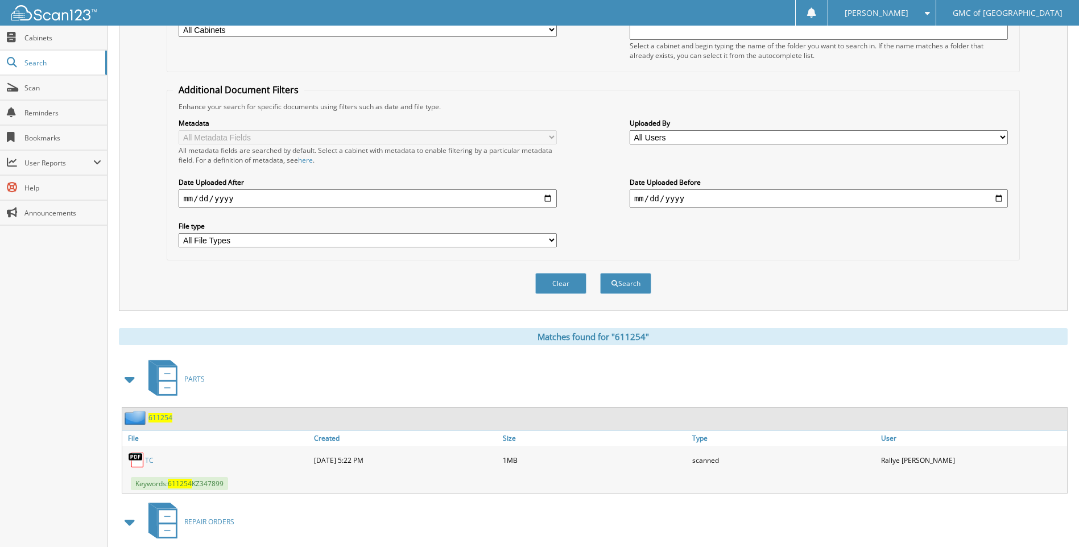
click at [150, 462] on link "TC" at bounding box center [149, 461] width 9 height 10
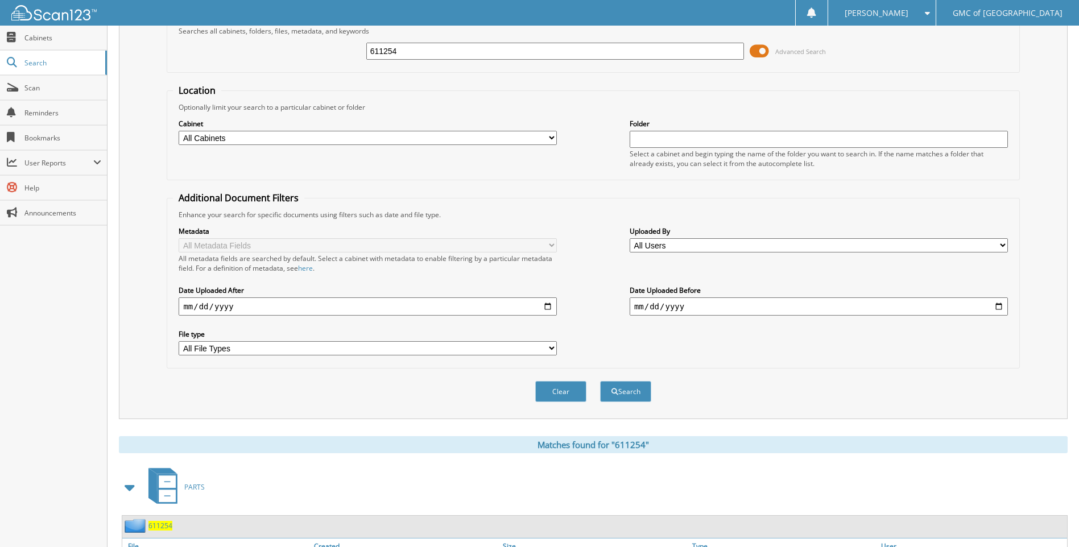
scroll to position [0, 0]
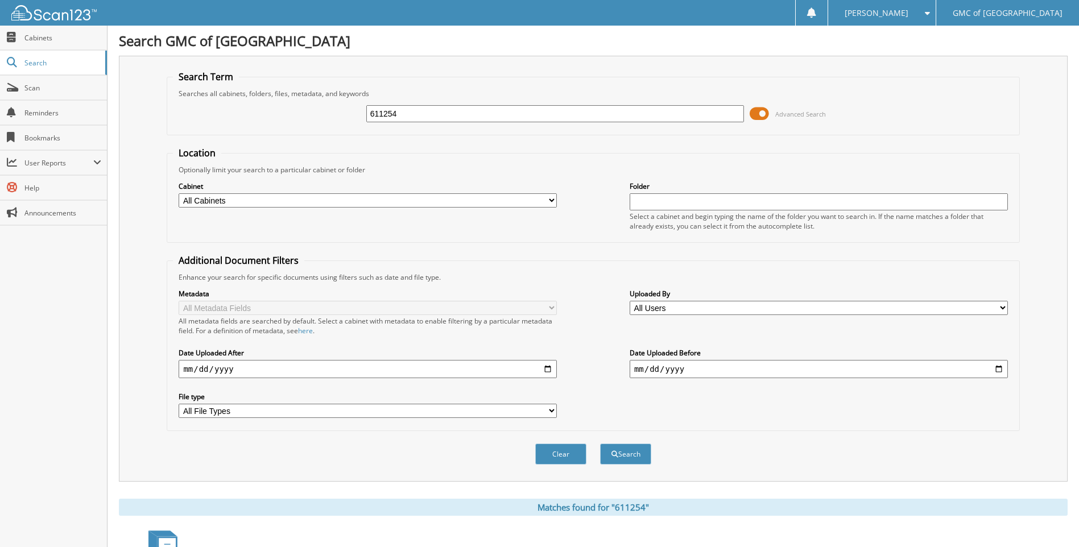
click at [429, 122] on input "611254" at bounding box center [555, 113] width 378 height 17
type input "612079"
click at [600, 444] on button "Search" at bounding box center [625, 454] width 51 height 21
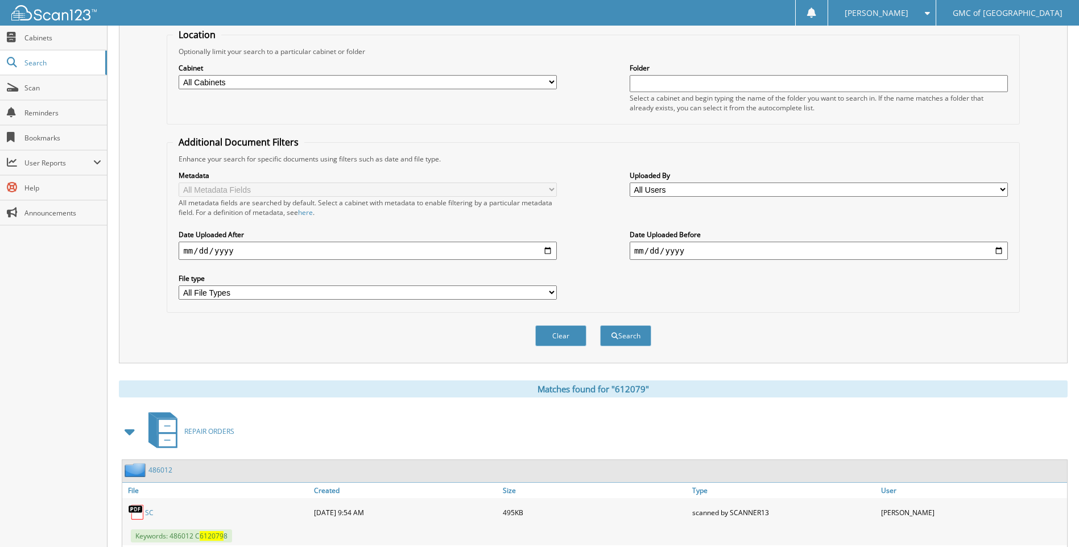
scroll to position [57, 0]
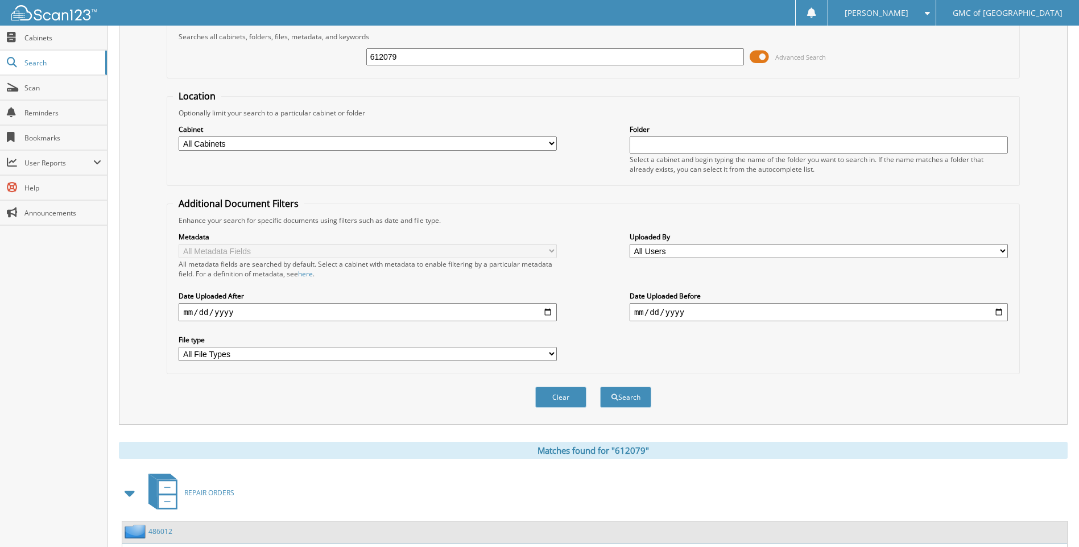
click at [425, 57] on input "612079" at bounding box center [555, 56] width 378 height 17
type input "612049"
click at [600, 387] on button "Search" at bounding box center [625, 397] width 51 height 21
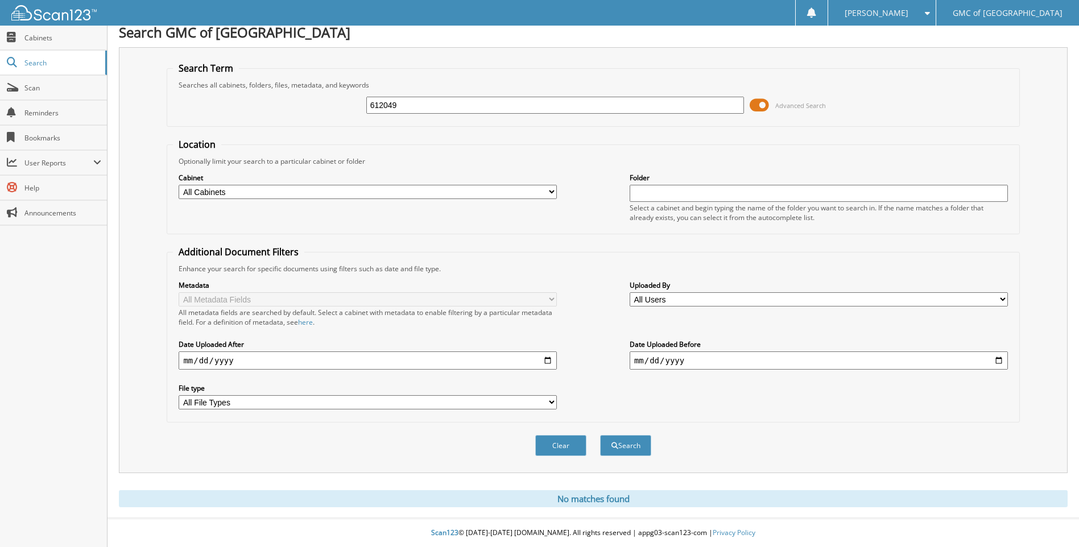
click at [763, 101] on span at bounding box center [759, 105] width 19 height 17
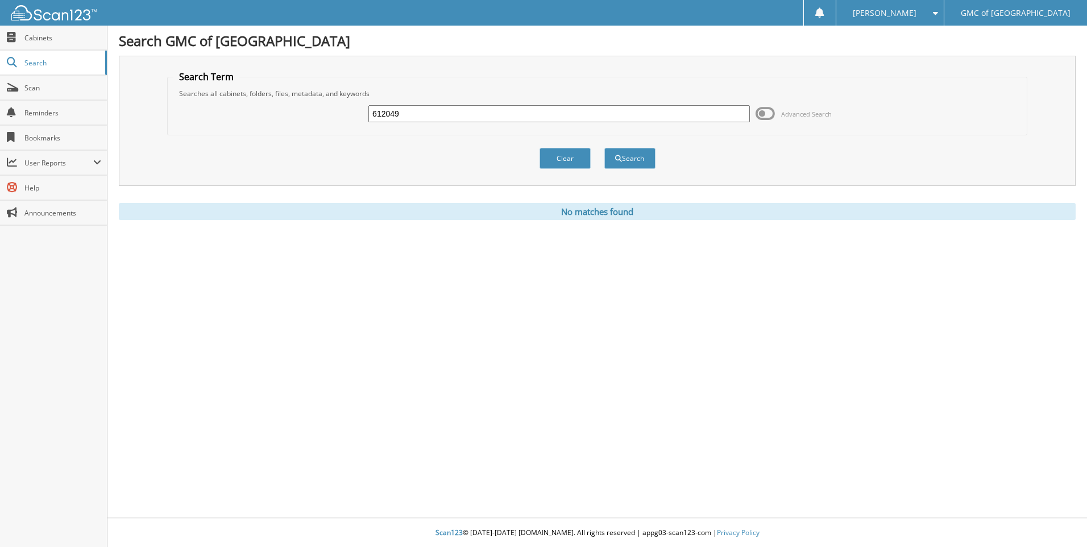
click at [422, 109] on input "612049" at bounding box center [560, 113] width 382 height 17
click at [422, 107] on input "612049" at bounding box center [560, 113] width 382 height 17
click at [428, 109] on input "612049" at bounding box center [560, 113] width 382 height 17
type input "611907"
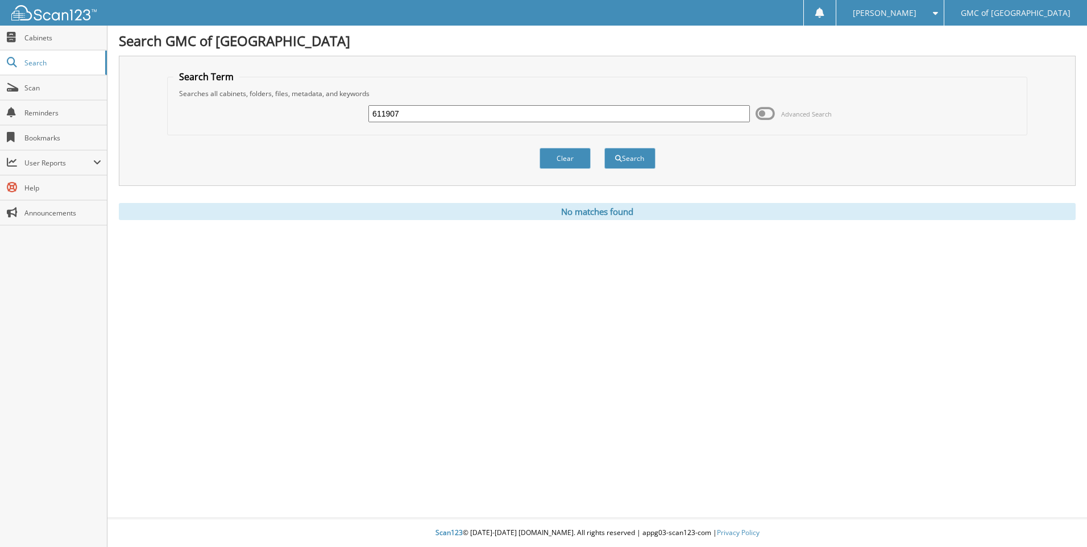
click at [605, 148] on button "Search" at bounding box center [630, 158] width 51 height 21
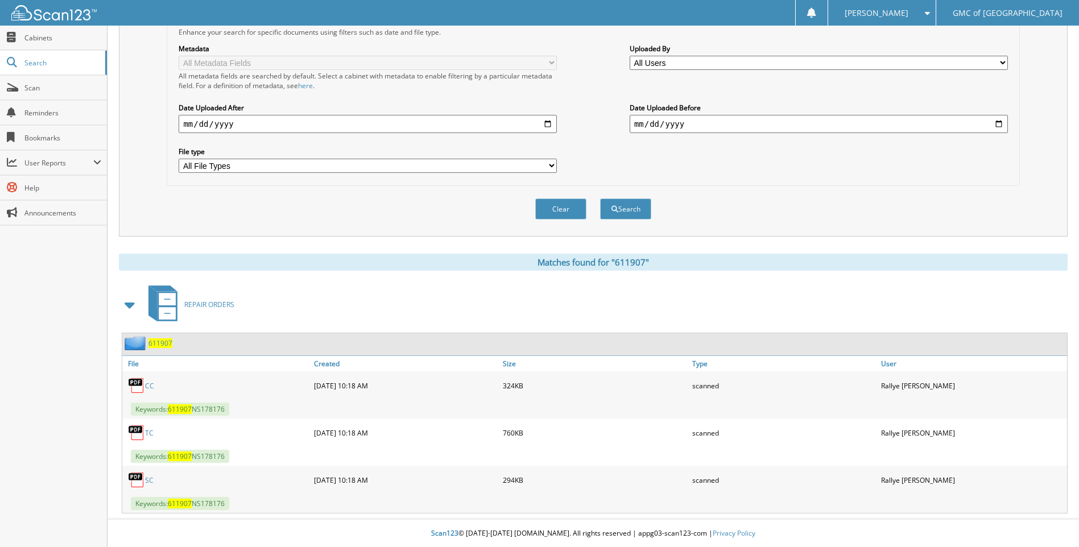
scroll to position [246, 0]
click at [147, 433] on link "TC" at bounding box center [149, 433] width 9 height 10
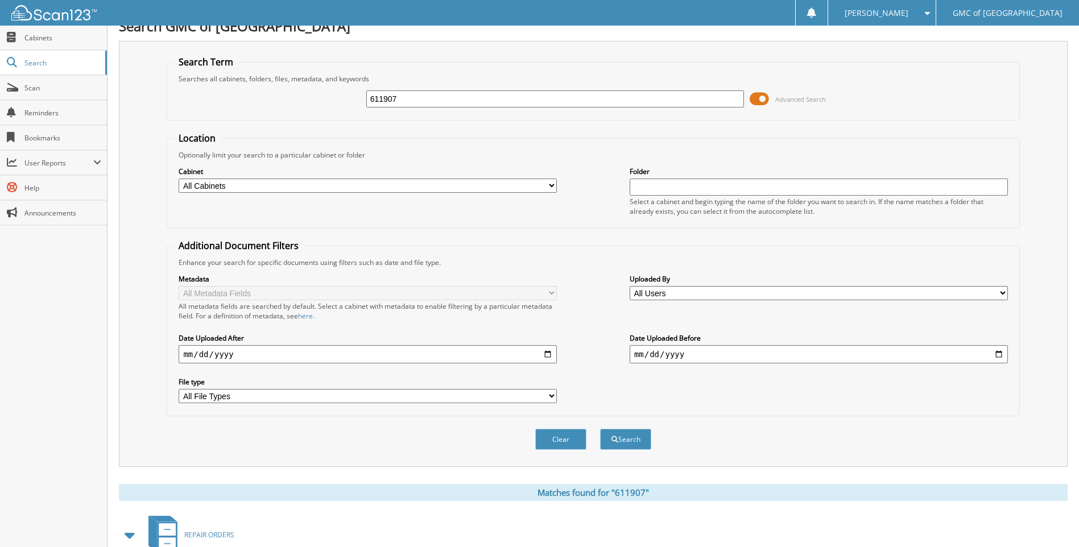
scroll to position [0, 0]
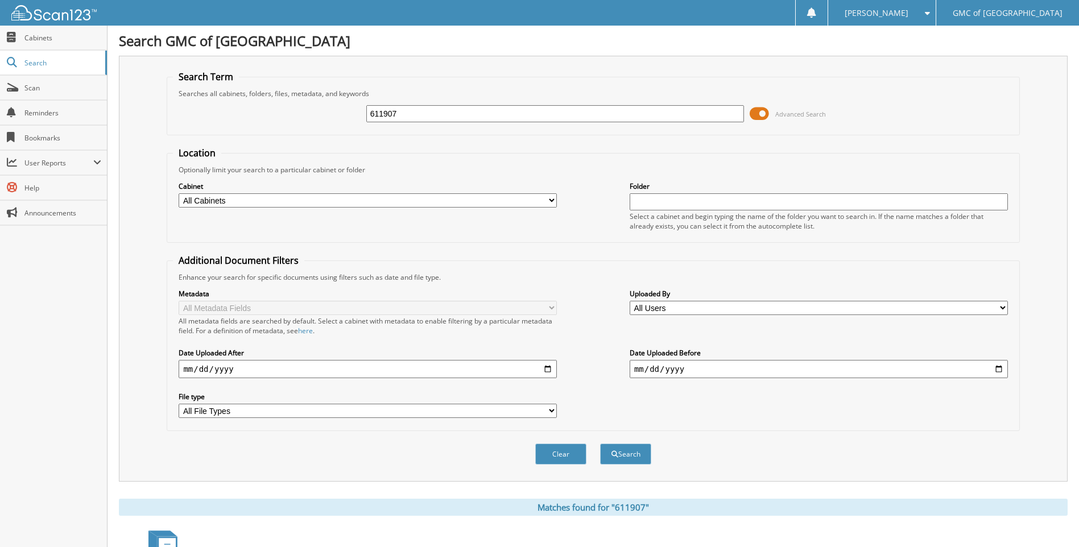
click at [528, 119] on input "611907" at bounding box center [555, 113] width 378 height 17
click at [527, 112] on input "611907" at bounding box center [555, 113] width 378 height 17
click at [529, 110] on input "611907" at bounding box center [555, 113] width 378 height 17
click at [529, 106] on input "611907" at bounding box center [555, 113] width 378 height 17
click at [539, 120] on input "611907" at bounding box center [555, 113] width 378 height 17
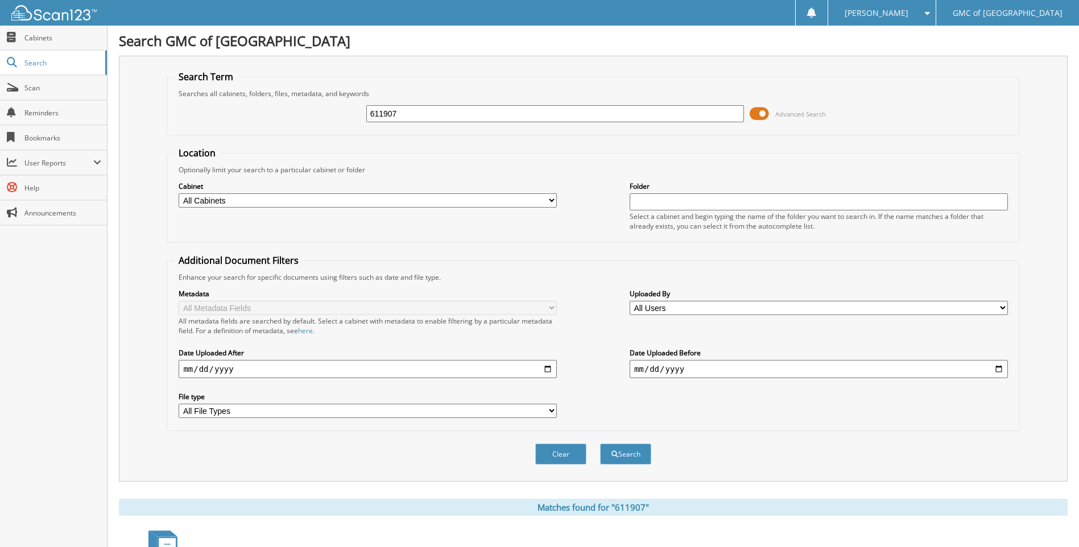
click at [536, 115] on input "611907" at bounding box center [555, 113] width 378 height 17
type input "611752"
click at [600, 444] on button "Search" at bounding box center [625, 454] width 51 height 21
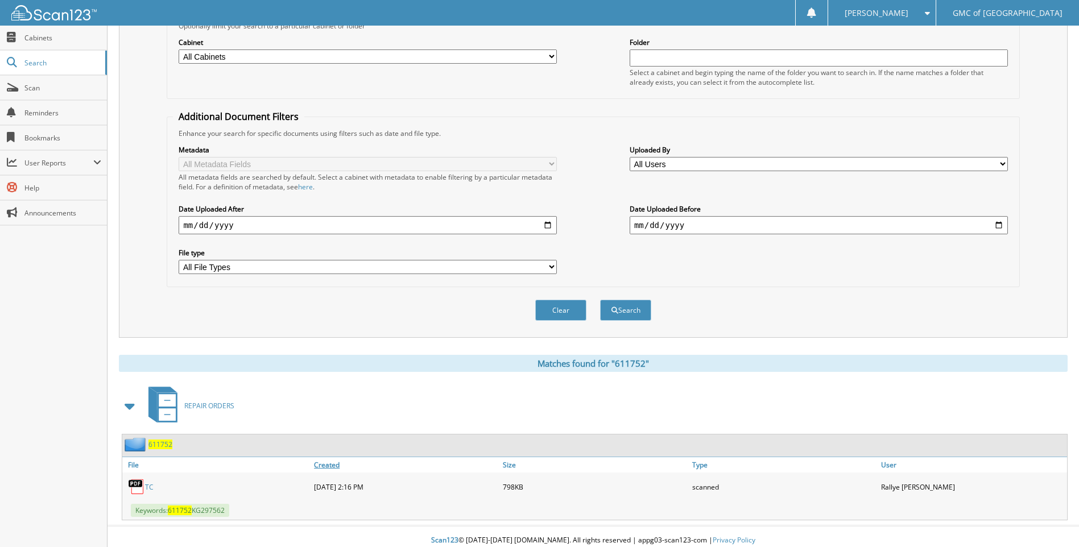
scroll to position [152, 0]
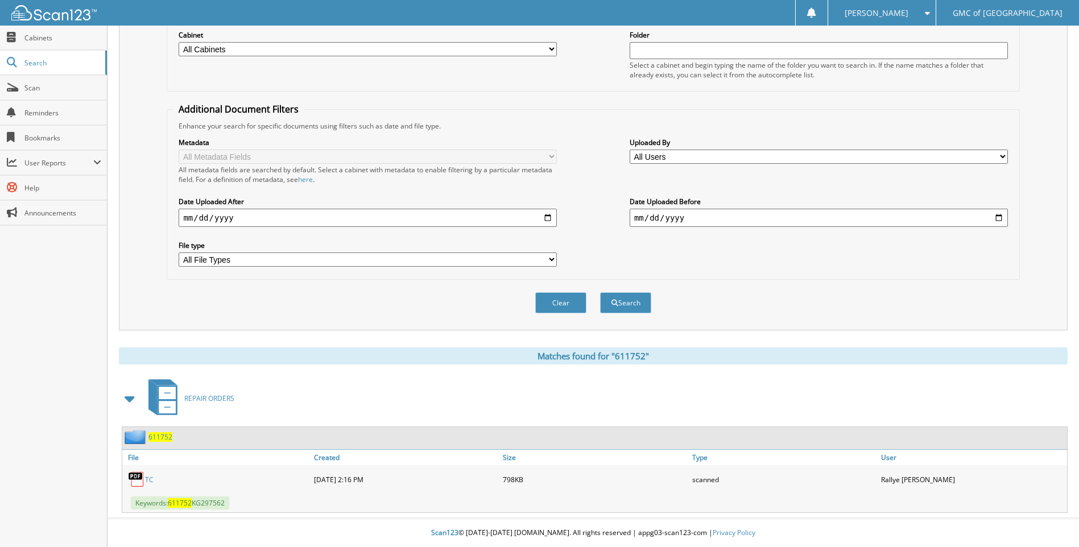
click at [148, 479] on link "TC" at bounding box center [149, 480] width 9 height 10
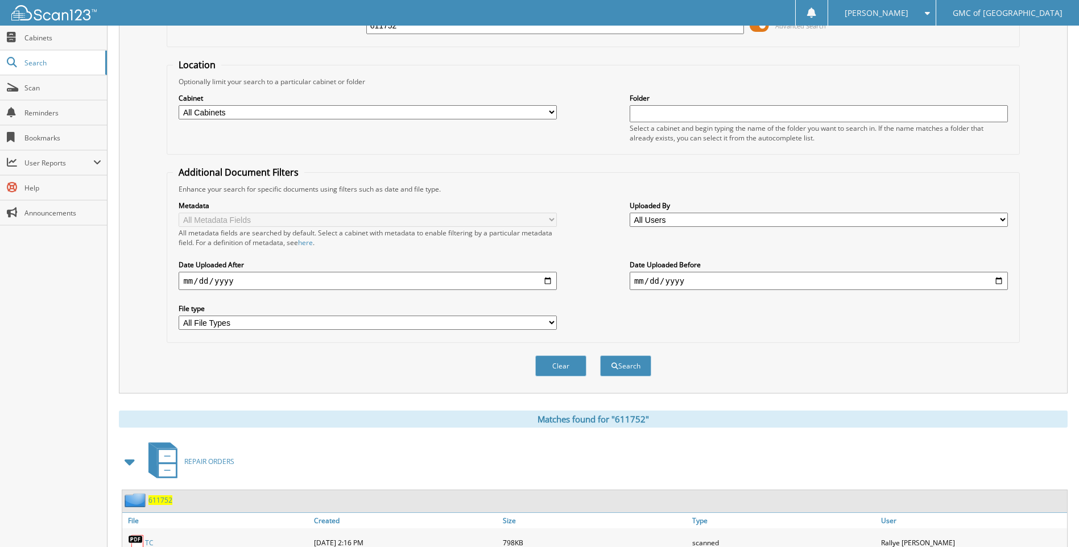
scroll to position [0, 0]
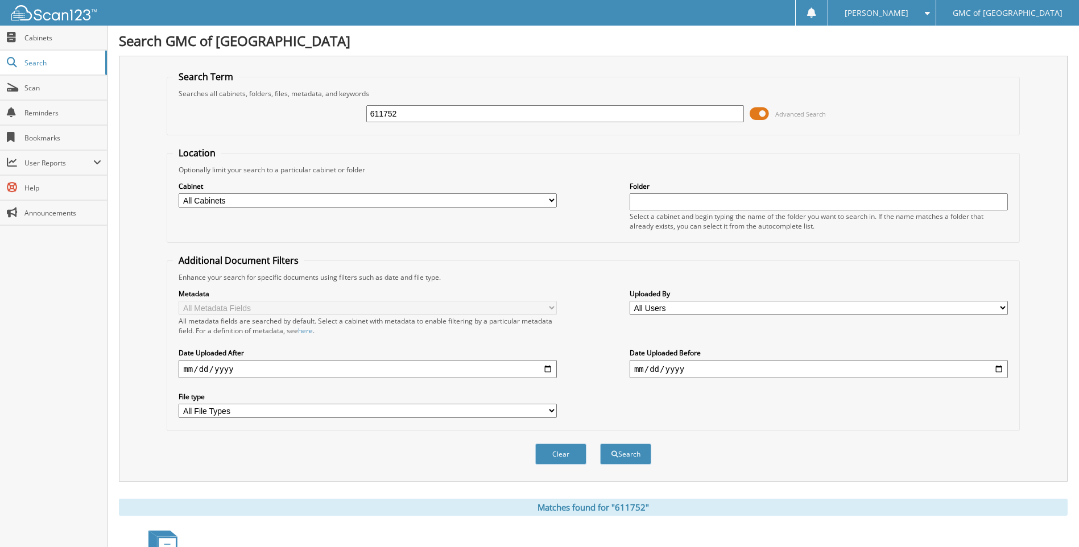
click at [442, 117] on input "611752" at bounding box center [555, 113] width 378 height 17
type input "611756"
click at [600, 444] on button "Search" at bounding box center [625, 454] width 51 height 21
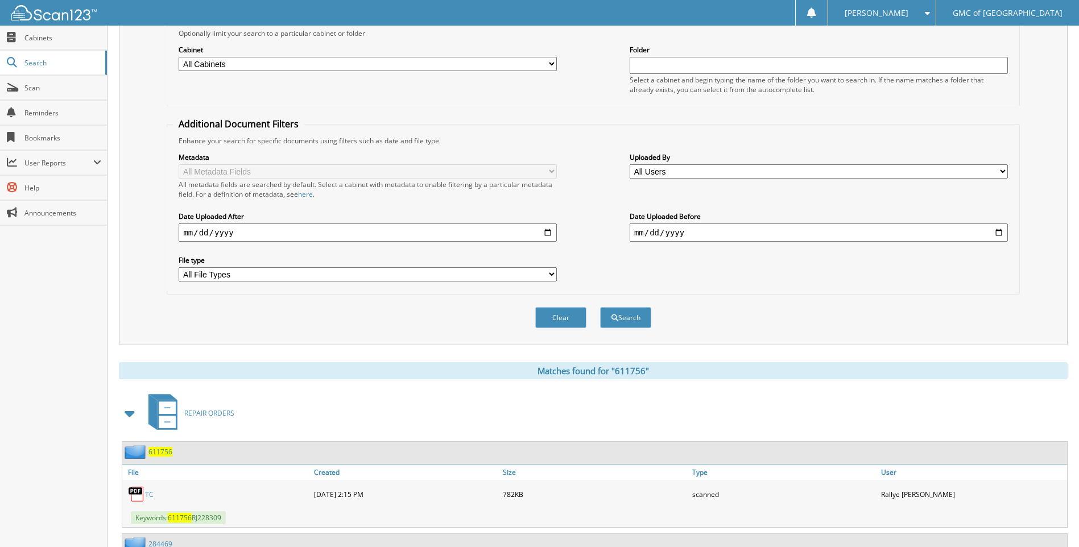
scroll to position [227, 0]
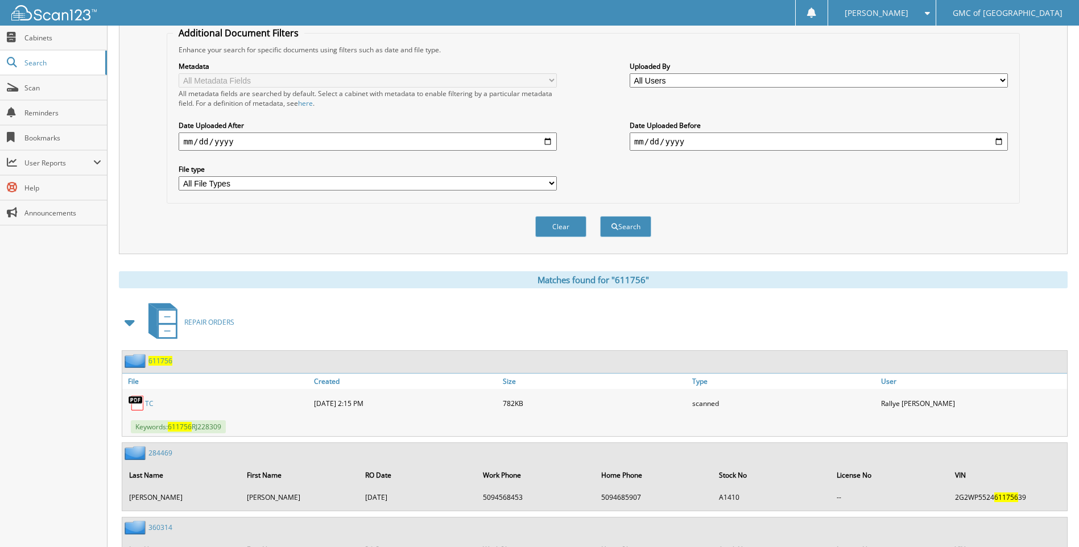
click at [151, 403] on link "TC" at bounding box center [149, 404] width 9 height 10
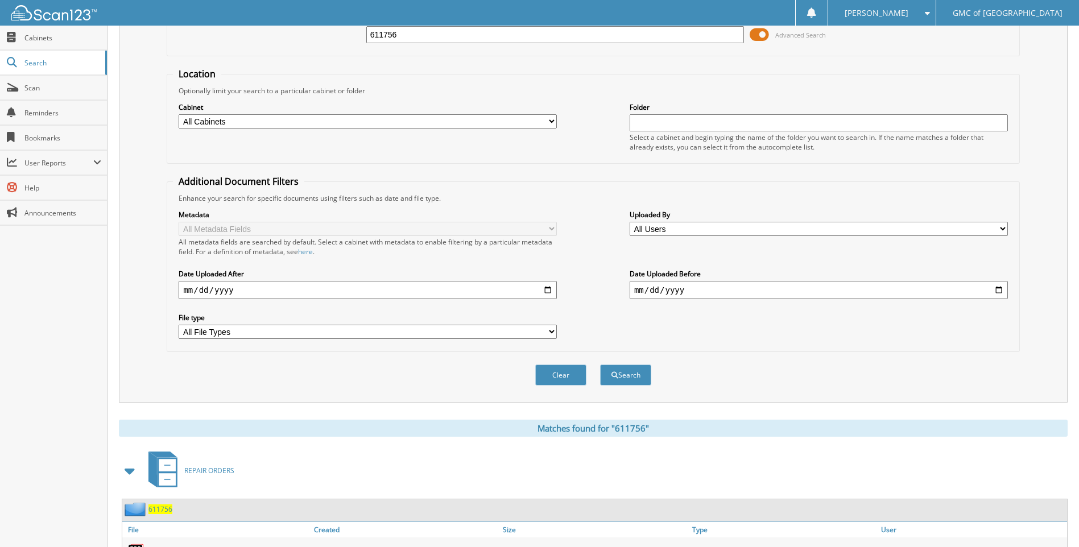
scroll to position [0, 0]
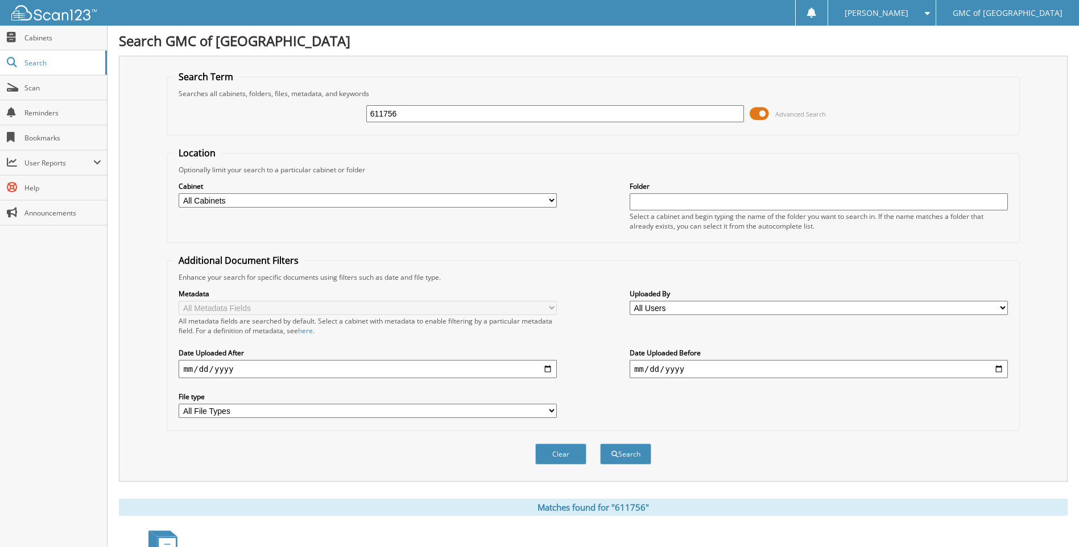
click at [500, 116] on input "611756" at bounding box center [555, 113] width 378 height 17
click at [500, 115] on input "611756" at bounding box center [555, 113] width 378 height 17
type input "611254"
click at [600, 444] on button "Search" at bounding box center [625, 454] width 51 height 21
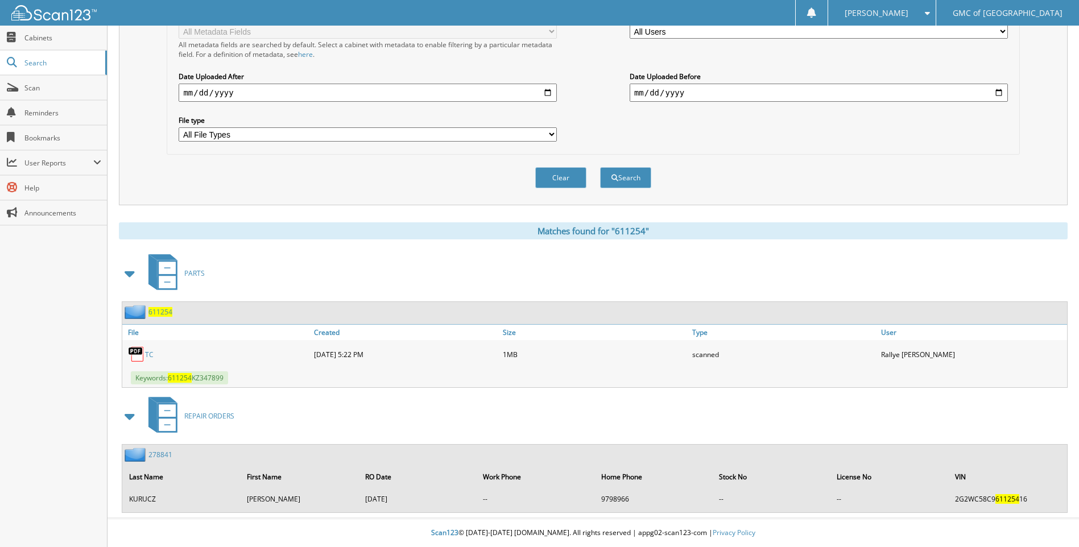
click at [147, 352] on link "TC" at bounding box center [149, 355] width 9 height 10
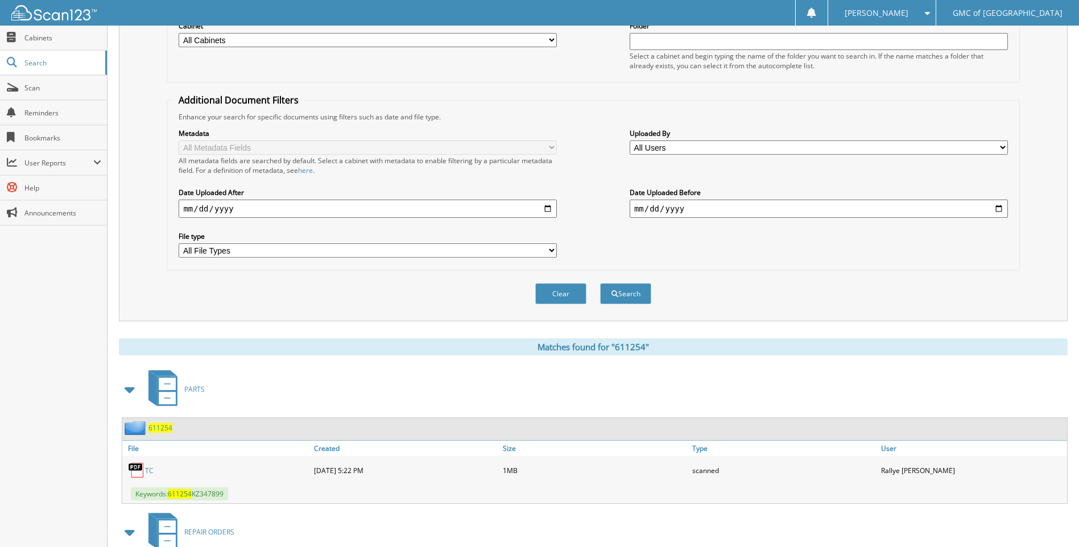
scroll to position [49, 0]
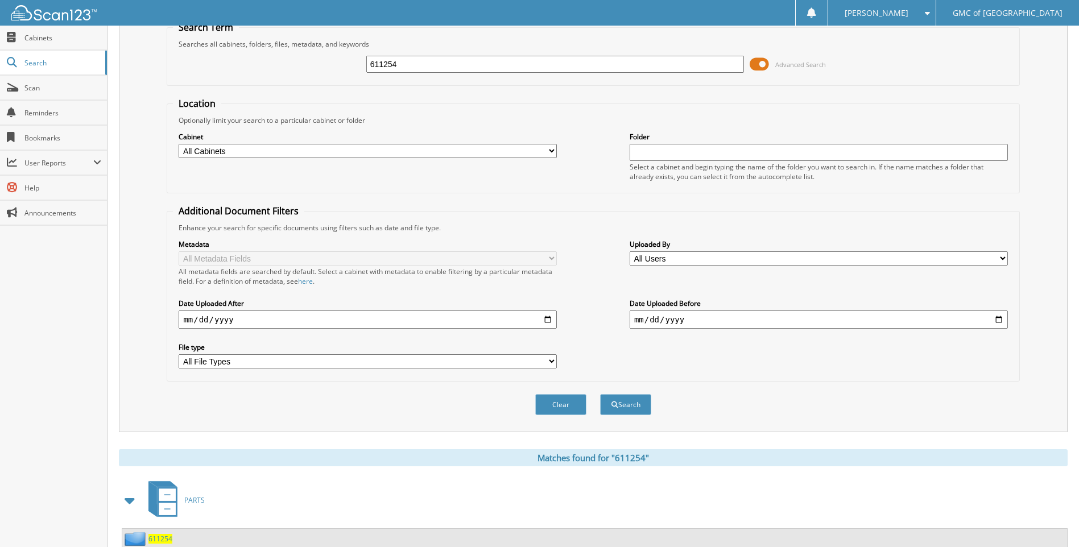
click at [536, 69] on input "611254" at bounding box center [555, 64] width 378 height 17
click at [536, 68] on input "611254" at bounding box center [555, 64] width 378 height 17
type input "611526"
click at [600, 394] on button "Search" at bounding box center [625, 404] width 51 height 21
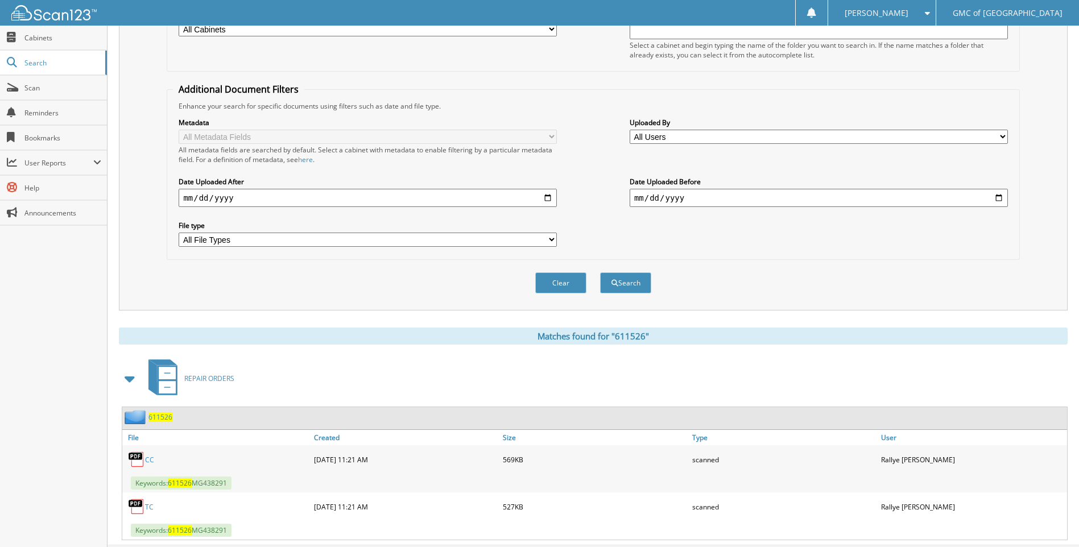
scroll to position [199, 0]
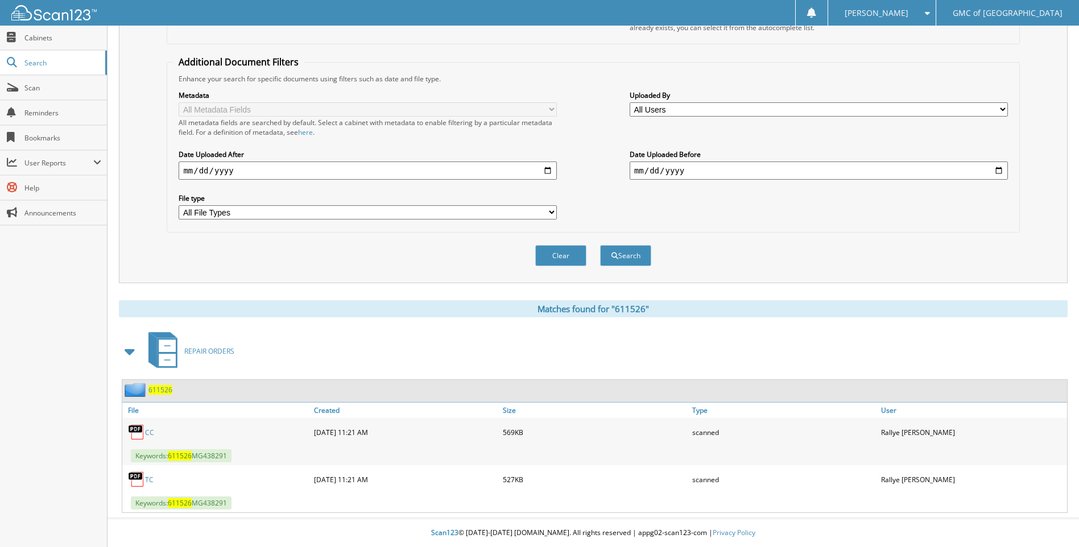
click at [150, 481] on link "TC" at bounding box center [149, 480] width 9 height 10
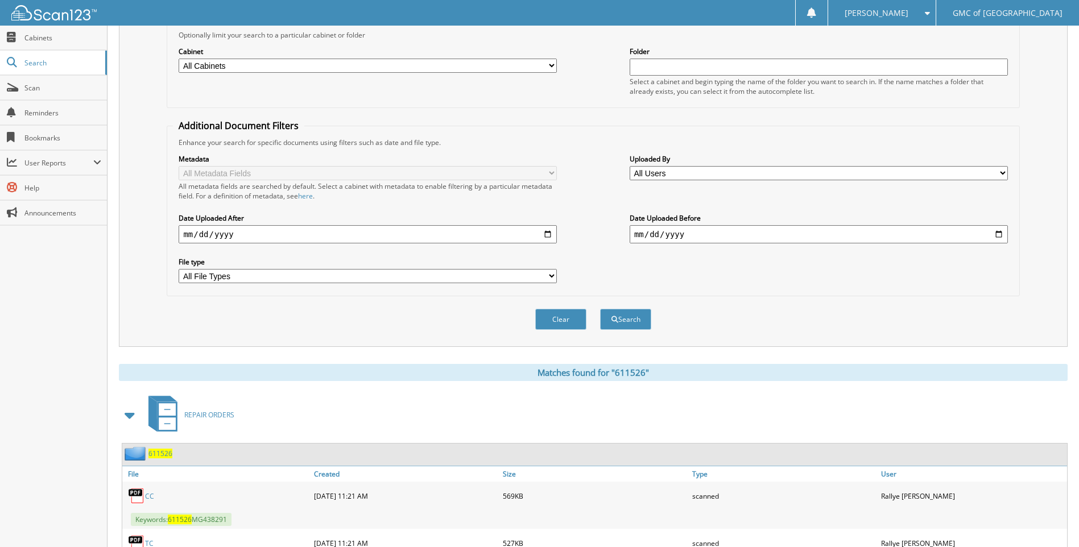
scroll to position [28, 0]
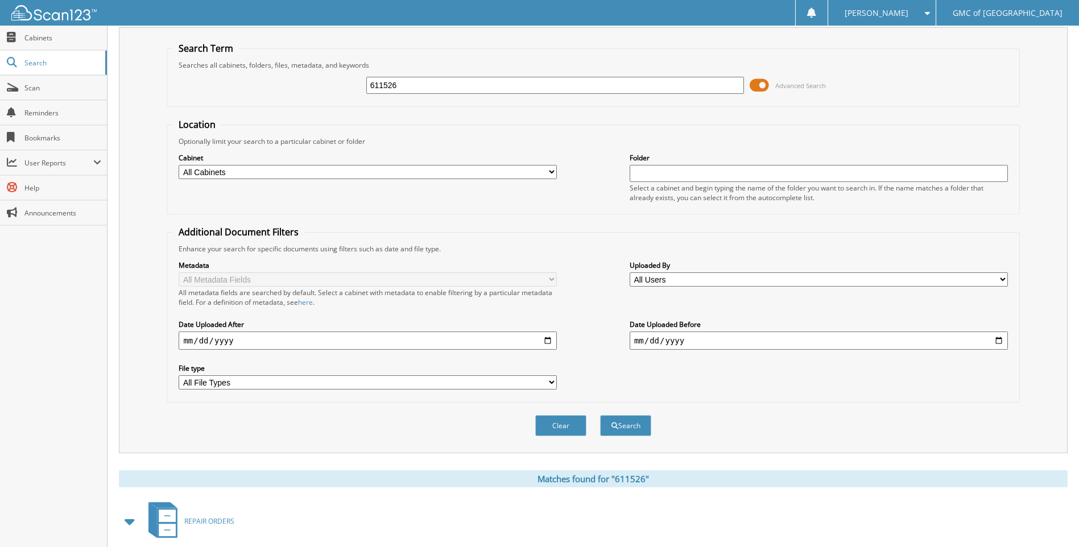
click at [510, 76] on div "611526" at bounding box center [555, 85] width 378 height 19
click at [512, 84] on input "611526" at bounding box center [555, 85] width 378 height 17
type input "610804"
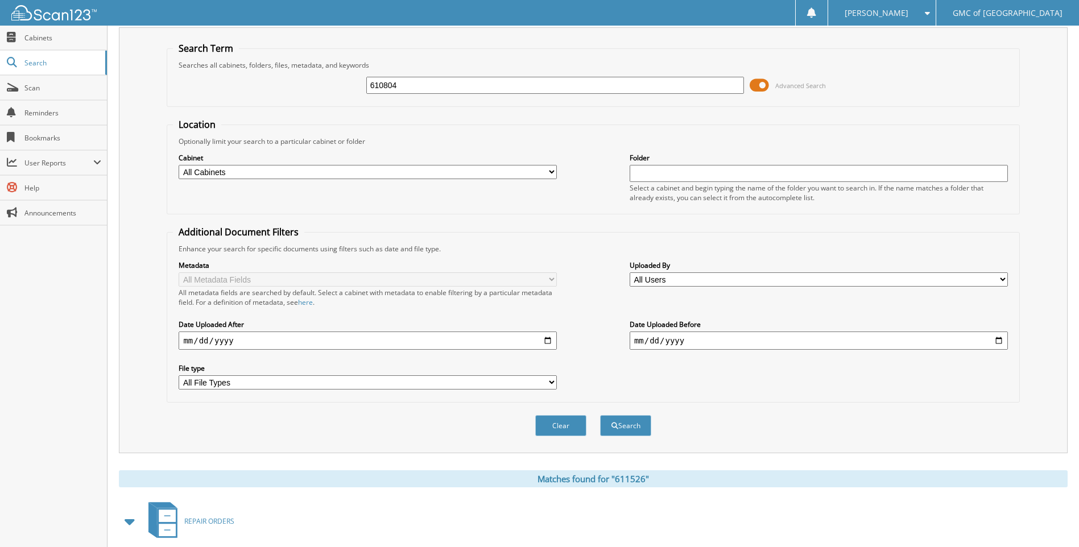
click at [600, 415] on button "Search" at bounding box center [625, 425] width 51 height 21
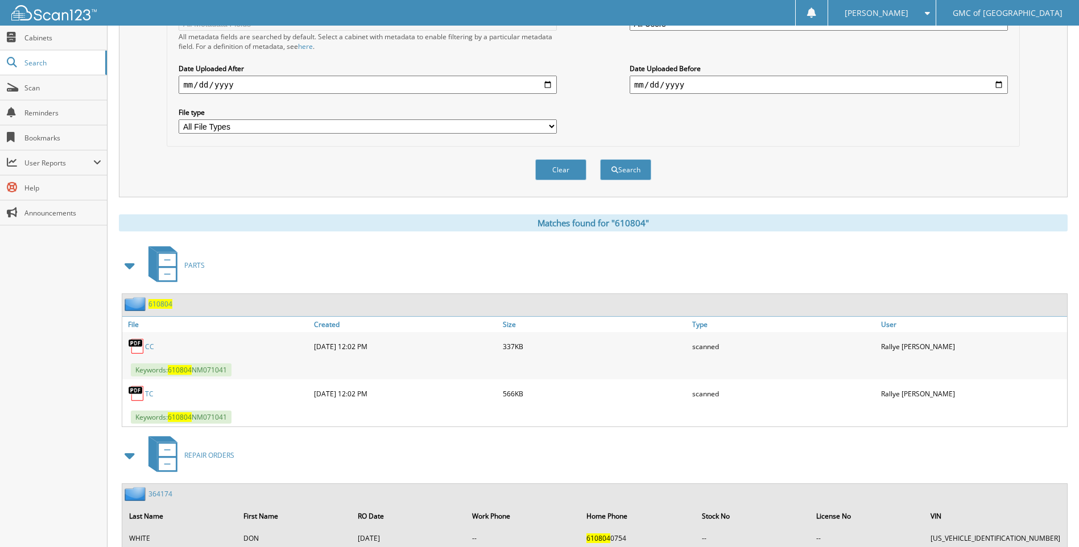
click at [146, 394] on link "TC" at bounding box center [149, 394] width 9 height 10
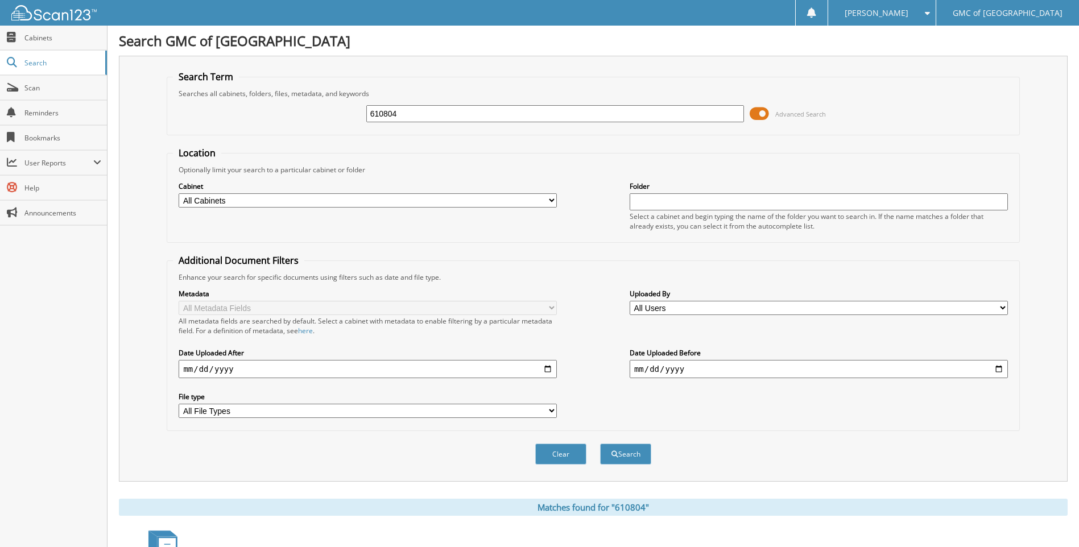
click at [476, 115] on input "610804" at bounding box center [555, 113] width 378 height 17
type input "611228"
click at [600, 444] on button "Search" at bounding box center [625, 454] width 51 height 21
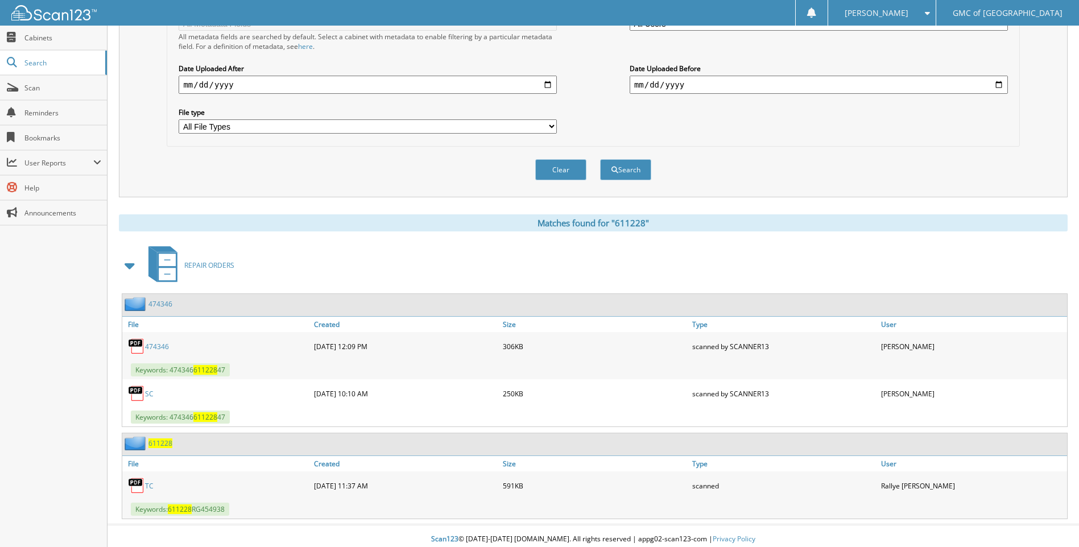
scroll to position [291, 0]
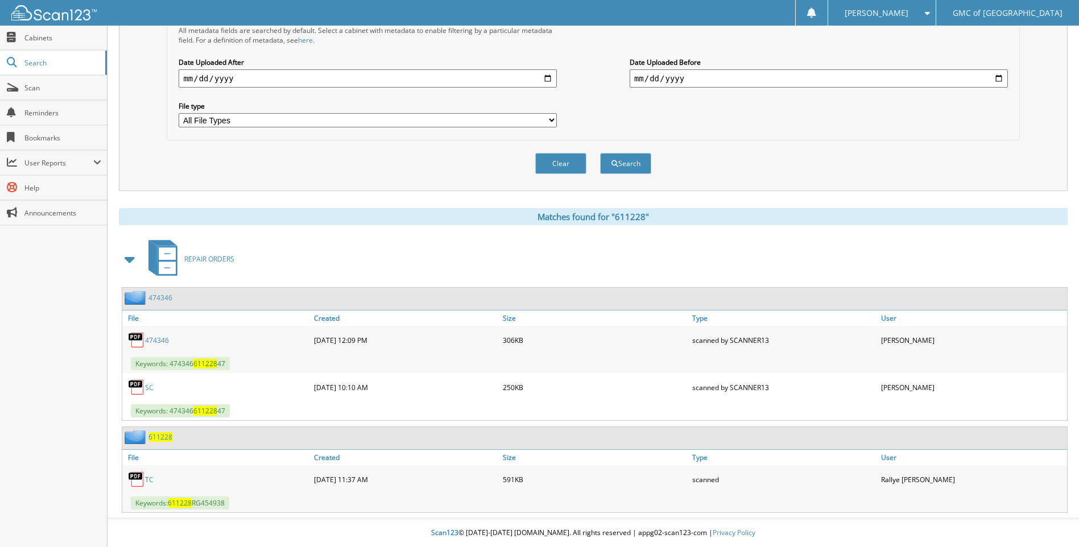
click at [148, 478] on link "TC" at bounding box center [149, 480] width 9 height 10
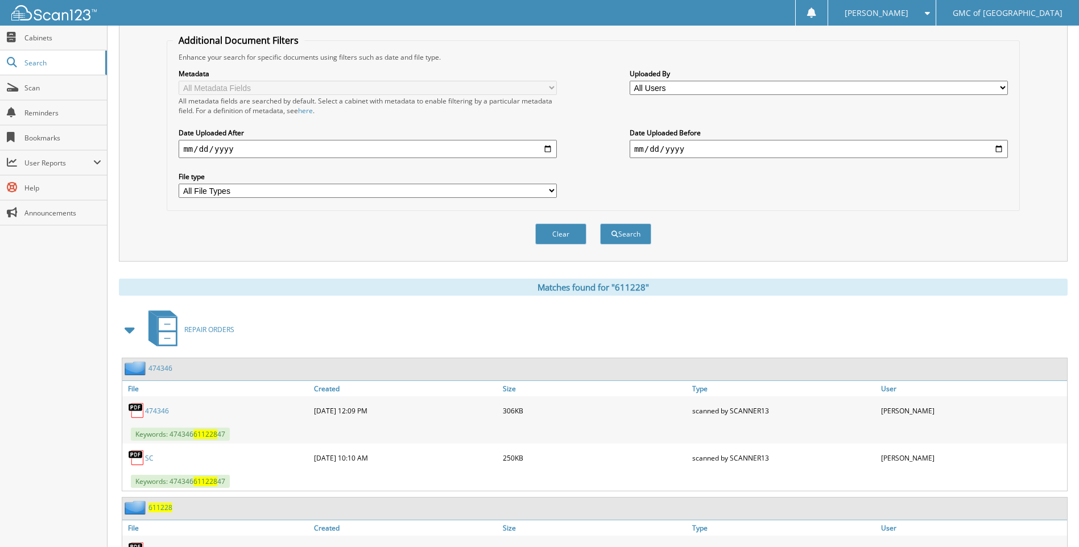
scroll to position [64, 0]
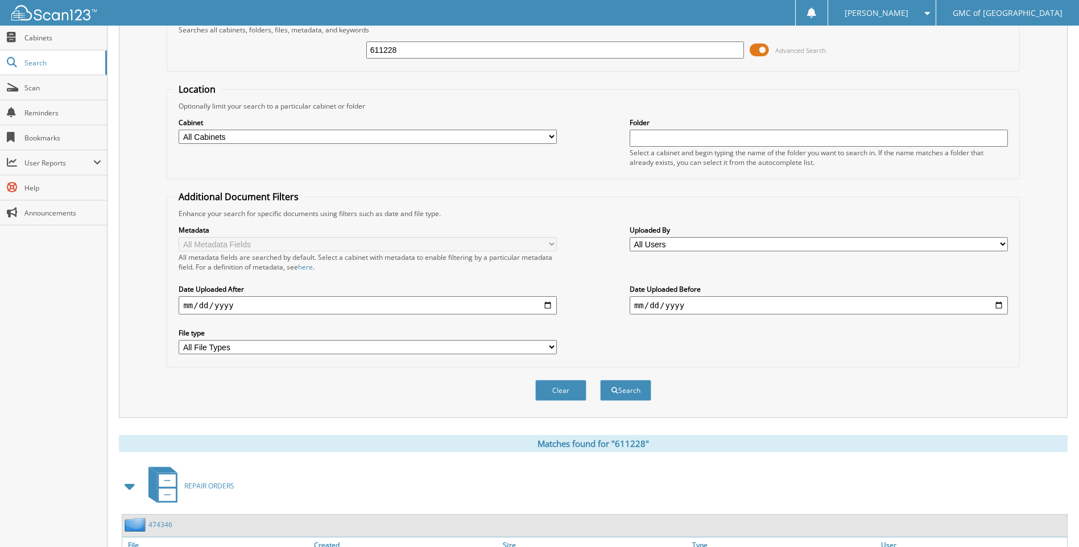
click at [475, 55] on input "611228" at bounding box center [555, 50] width 378 height 17
click at [473, 55] on input "611228" at bounding box center [555, 50] width 378 height 17
type input "610590"
click at [600, 380] on button "Search" at bounding box center [625, 390] width 51 height 21
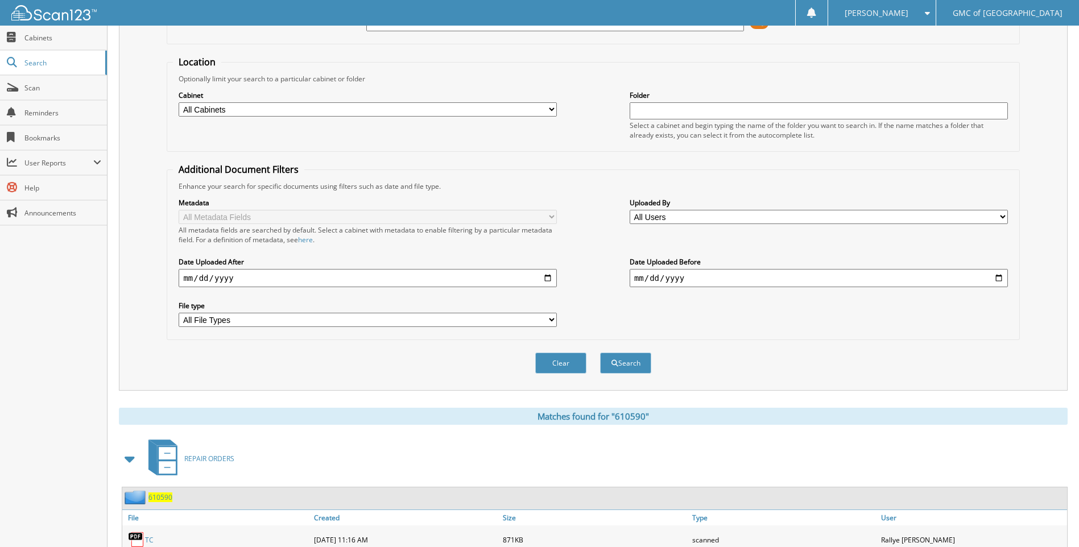
scroll to position [152, 0]
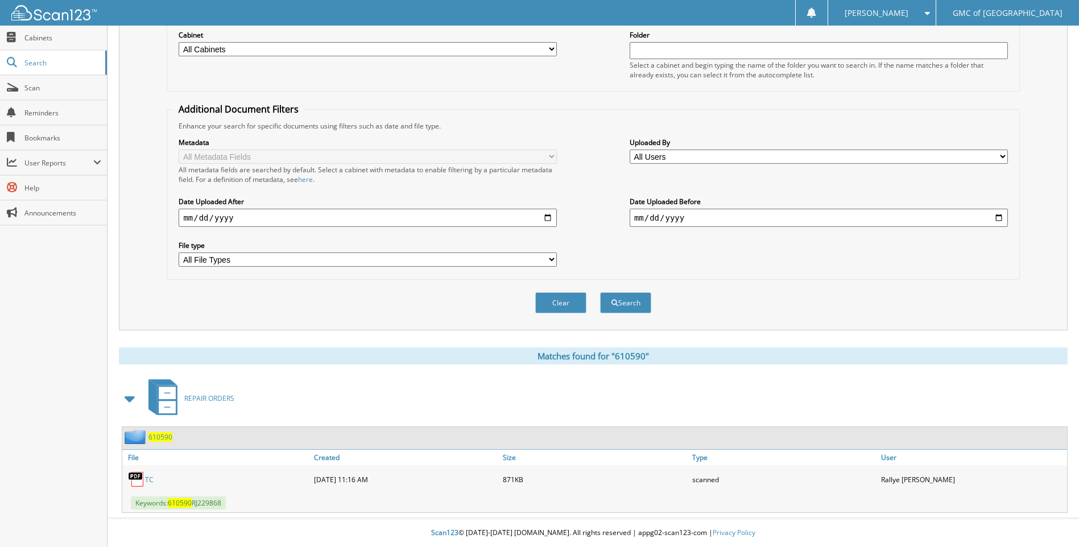
click at [146, 478] on link "TC" at bounding box center [149, 480] width 9 height 10
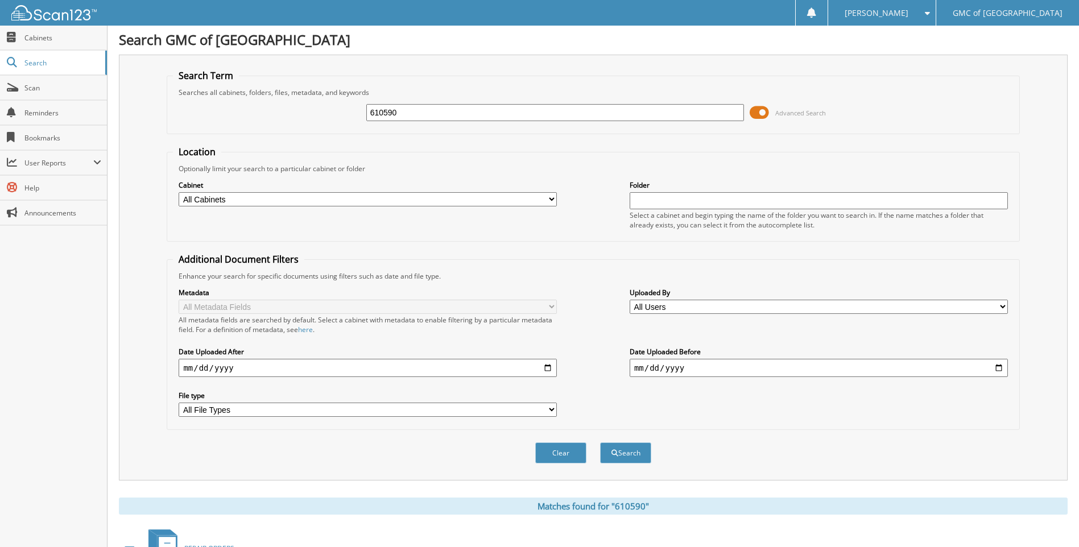
scroll to position [0, 0]
click at [462, 109] on input "610590" at bounding box center [555, 113] width 378 height 17
click at [463, 107] on input "610590" at bounding box center [555, 113] width 378 height 17
click at [457, 113] on input "610590" at bounding box center [555, 113] width 378 height 17
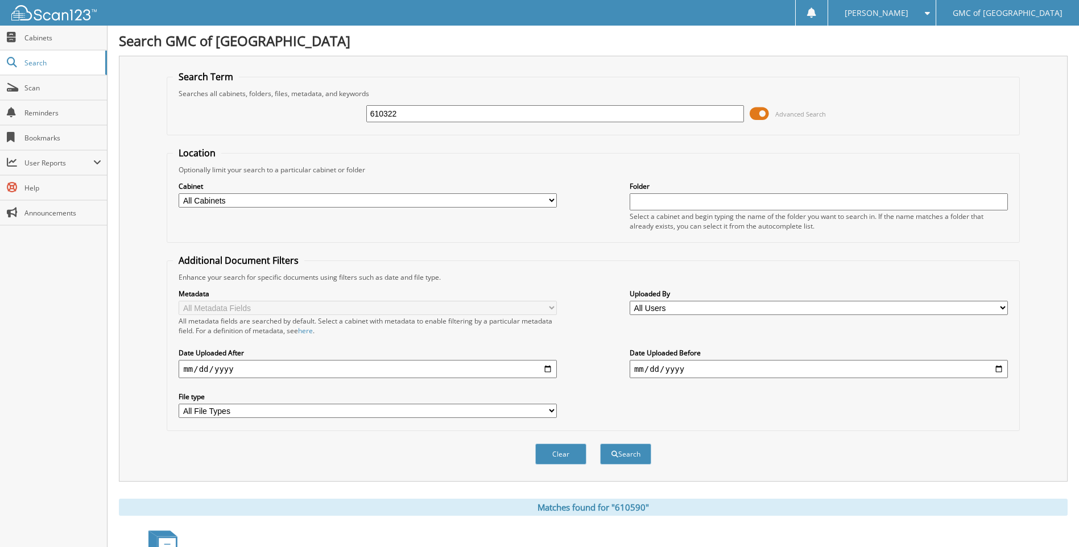
type input "610322"
click at [600, 444] on button "Search" at bounding box center [625, 454] width 51 height 21
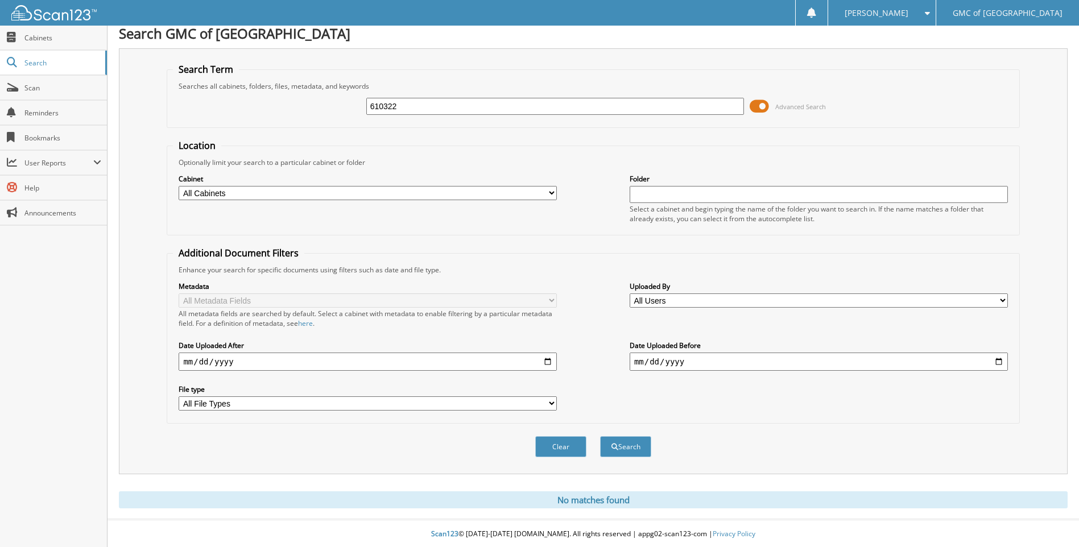
scroll to position [9, 0]
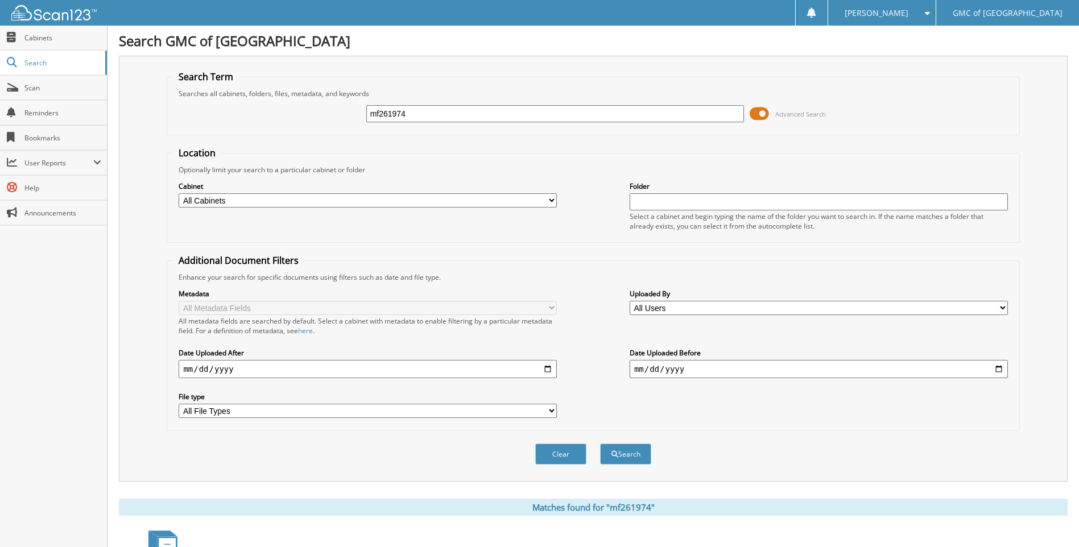
click at [469, 108] on input "mf261974" at bounding box center [555, 113] width 378 height 17
type input "607597"
click at [600, 444] on button "Search" at bounding box center [625, 454] width 51 height 21
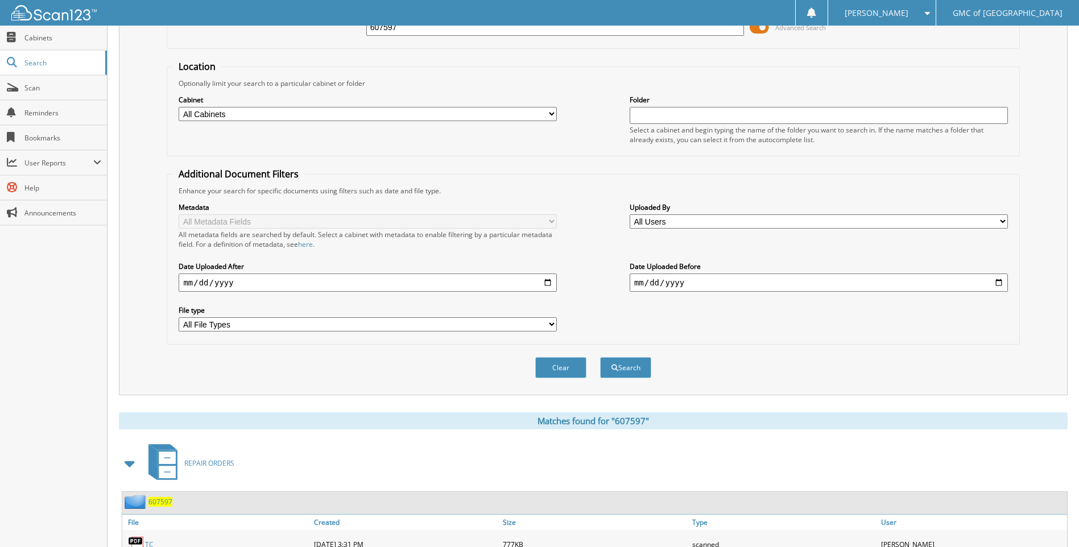
scroll to position [152, 0]
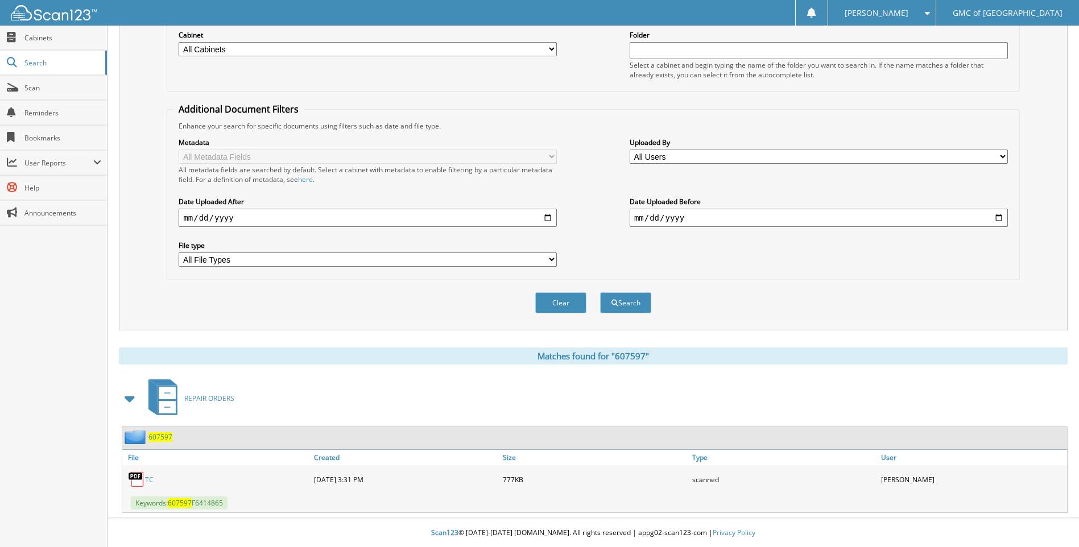
click at [147, 480] on link "TC" at bounding box center [149, 480] width 9 height 10
